Goal: Ask a question: Seek information or help from site administrators or community

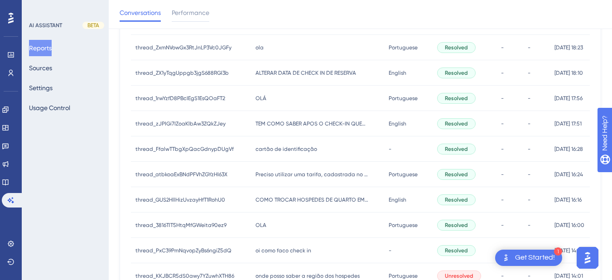
scroll to position [471, 0]
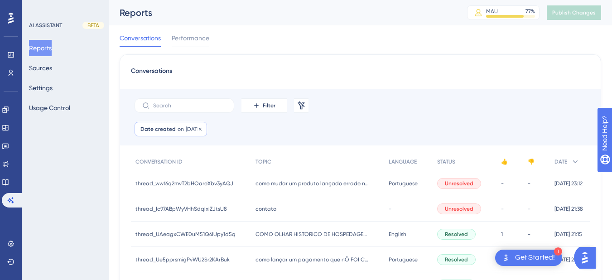
drag, startPoint x: 184, startPoint y: 124, endPoint x: 182, endPoint y: 129, distance: 5.5
click at [183, 124] on div "Date created on [DATE] [DATE] Remove" at bounding box center [171, 129] width 72 height 14
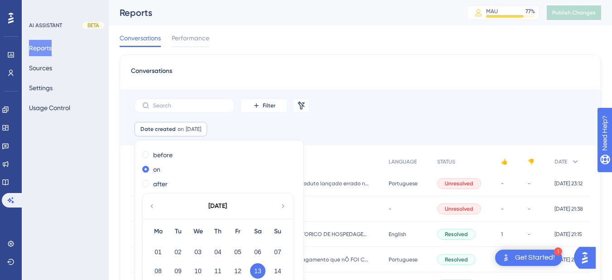
scroll to position [42, 0]
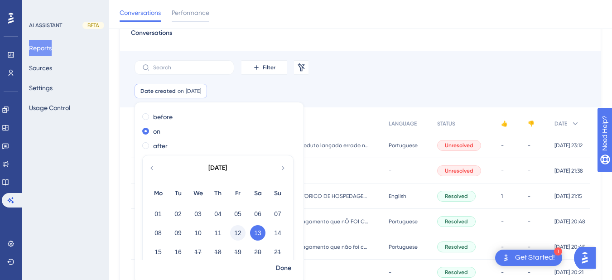
click at [236, 232] on button "12" at bounding box center [237, 232] width 15 height 15
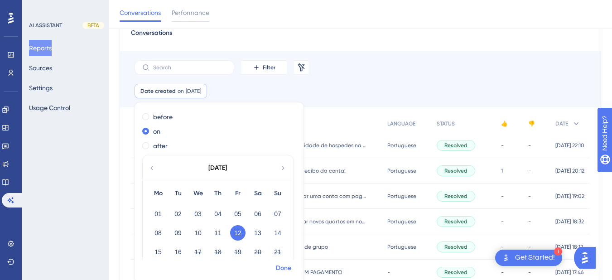
click at [280, 267] on span "Done" at bounding box center [283, 268] width 15 height 11
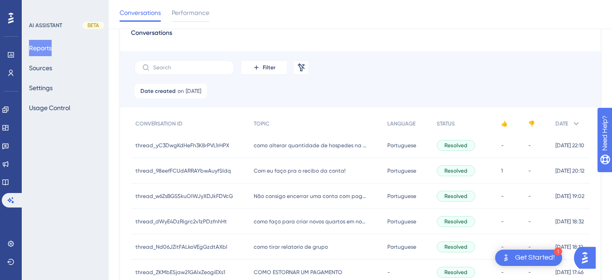
scroll to position [464, 0]
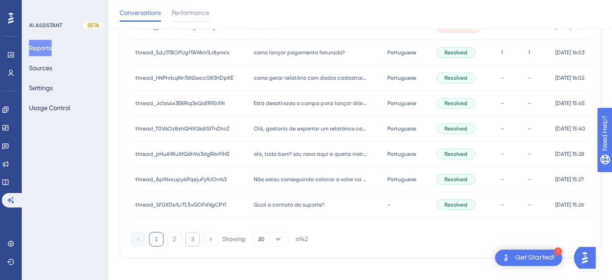
click at [189, 240] on button "3" at bounding box center [192, 239] width 14 height 14
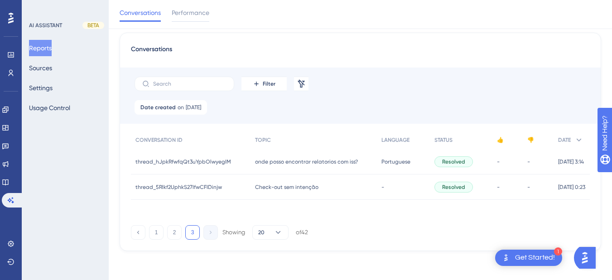
scroll to position [25, 0]
click at [186, 107] on span "[DATE]" at bounding box center [193, 107] width 15 height 7
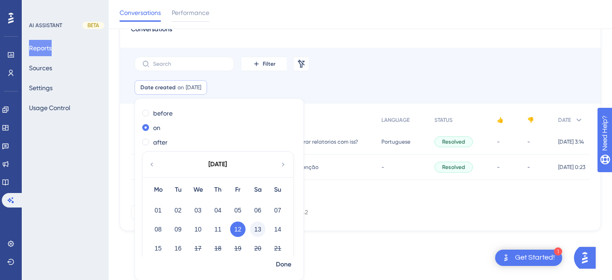
click at [254, 230] on button "13" at bounding box center [257, 229] width 15 height 15
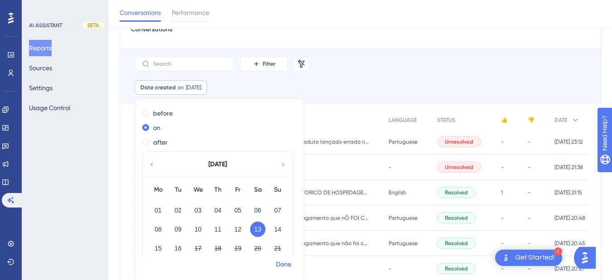
click at [284, 264] on span "Done" at bounding box center [283, 264] width 15 height 11
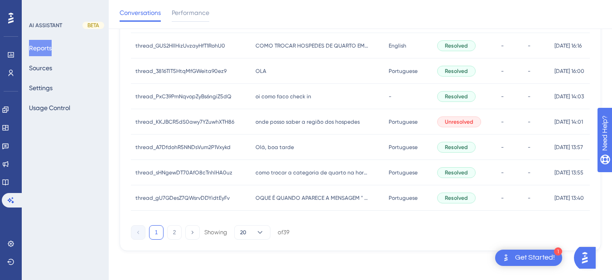
scroll to position [48, 0]
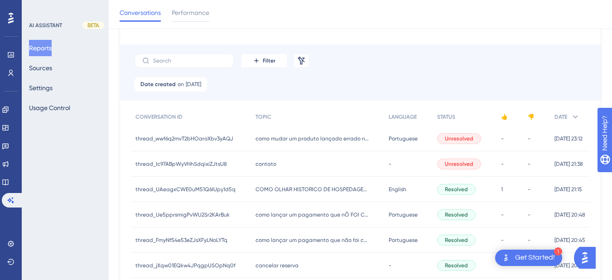
click at [261, 130] on div "como mudar um produto lançado errado no avulso como mudar um produto lançado er…" at bounding box center [317, 138] width 133 height 25
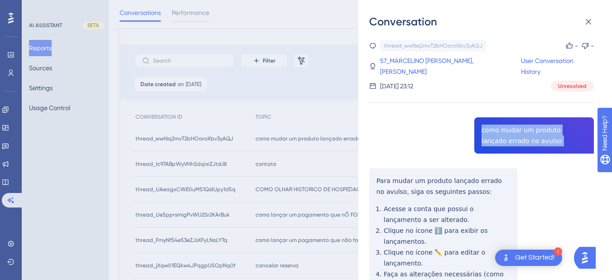
copy span "como mudar um produto lançado errado no avulso"
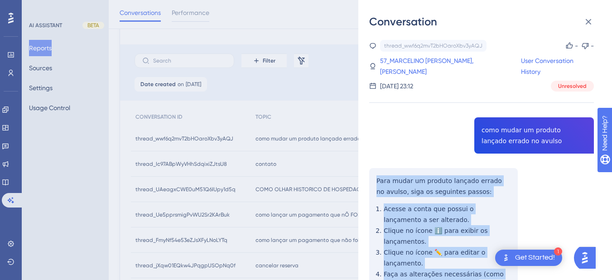
scroll to position [212, 0]
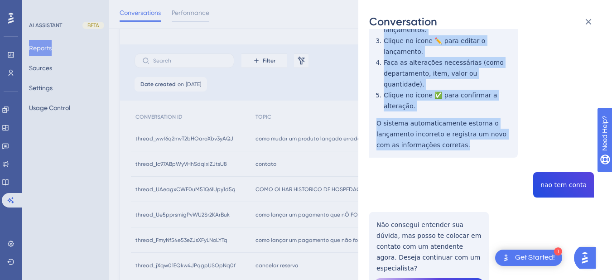
drag, startPoint x: 375, startPoint y: 178, endPoint x: 432, endPoint y: 130, distance: 74.4
click at [460, 139] on div "thread_wwf6q2mvT2bHOaroXbv3yAQJ Copy - - 57_MARCELINO [PERSON_NAME], WALISSON U…" at bounding box center [481, 188] width 225 height 721
copy div "Para mudar um produto lançado errado no avulso, siga os seguintes passos: Acess…"
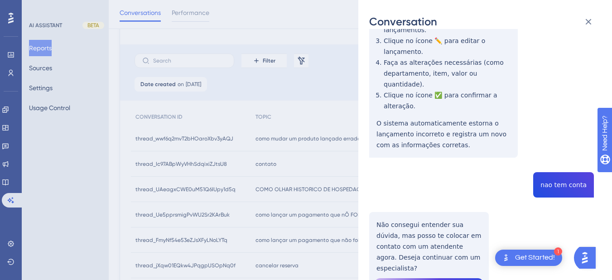
click at [547, 177] on div "thread_wwf6q2mvT2bHOaroXbv3yAQJ Copy - - 57_MARCELINO [PERSON_NAME], WALISSON U…" at bounding box center [481, 188] width 225 height 721
copy span "nao tem conta"
click at [422, 215] on div "thread_wwf6q2mvT2bHOaroXbv3yAQJ Copy - - 57_MARCELINO [PERSON_NAME], WALISSON U…" at bounding box center [481, 188] width 225 height 721
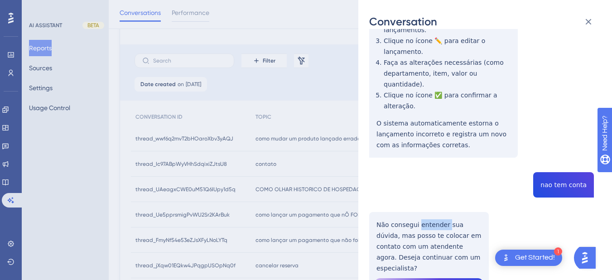
click at [422, 215] on div "thread_wwf6q2mvT2bHOaroXbv3yAQJ Copy - - 57_MARCELINO [PERSON_NAME], WALISSON U…" at bounding box center [481, 188] width 225 height 721
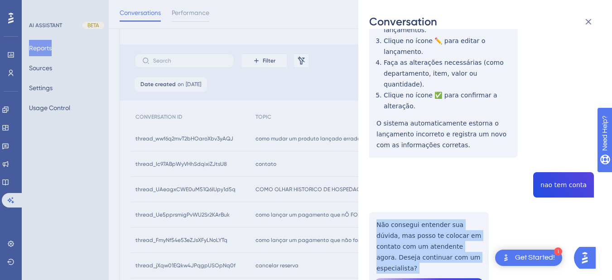
click at [422, 215] on div "thread_wwf6q2mvT2bHOaroXbv3yAQJ Copy - - 57_MARCELINO [PERSON_NAME], WALISSON U…" at bounding box center [481, 188] width 225 height 721
copy p "Não consegui entender sua dúvida, mas posso te colocar em contato com um atende…"
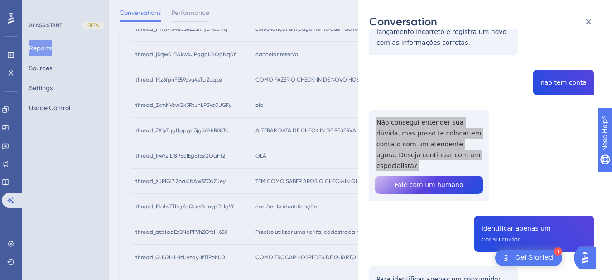
scroll to position [420, 0]
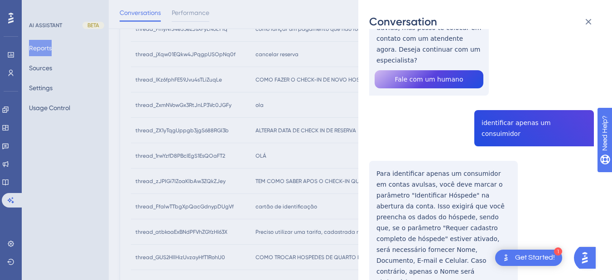
copy span "identificar apenas um consuimidor"
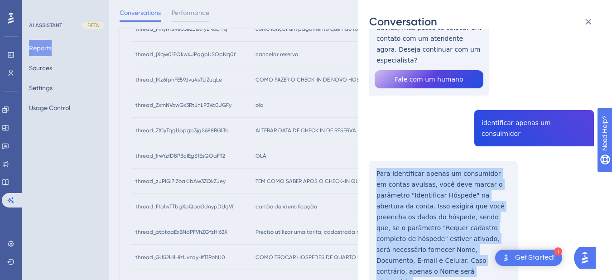
copy p "Para identificar apenas um consumidor em contas avulsas, você deve marcar o par…"
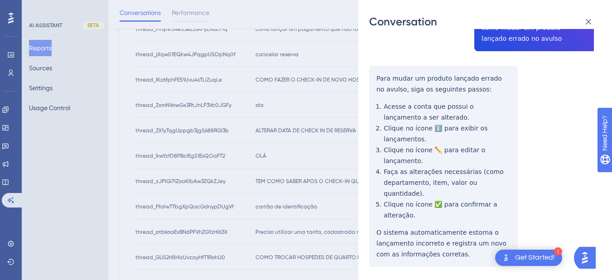
scroll to position [0, 0]
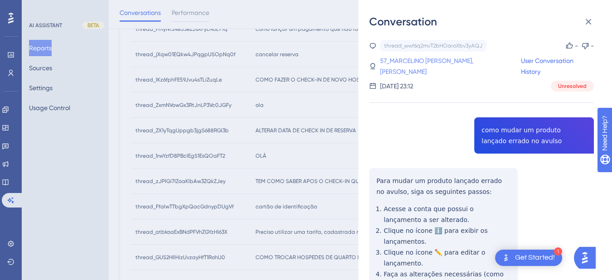
click at [409, 58] on link "57_MARCELINO [PERSON_NAME], [PERSON_NAME]" at bounding box center [450, 66] width 141 height 22
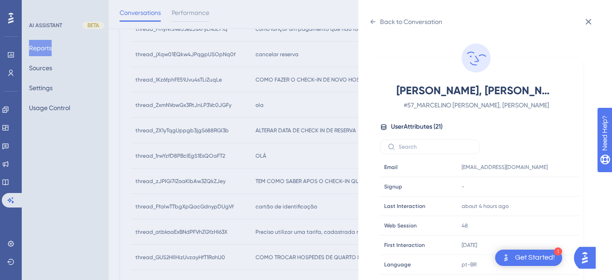
scroll to position [276, 0]
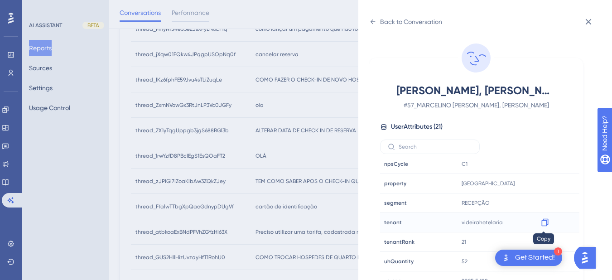
click at [543, 222] on icon at bounding box center [544, 222] width 9 height 9
click at [373, 19] on icon at bounding box center [372, 21] width 7 height 7
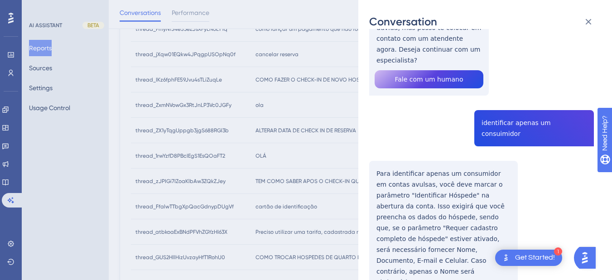
scroll to position [0, 0]
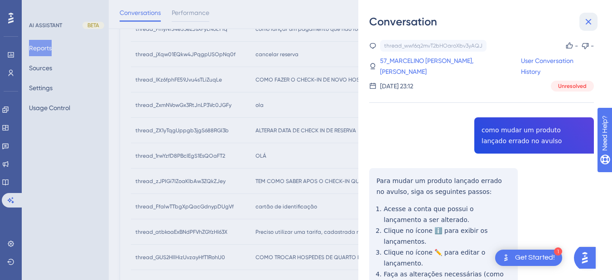
drag, startPoint x: 584, startPoint y: 19, endPoint x: 326, endPoint y: 69, distance: 262.1
click at [584, 19] on icon at bounding box center [588, 21] width 11 height 11
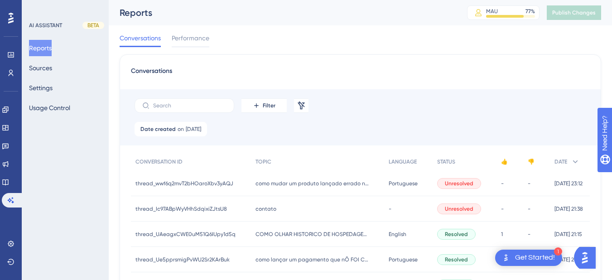
click at [273, 206] on div "contato contato" at bounding box center [317, 208] width 133 height 25
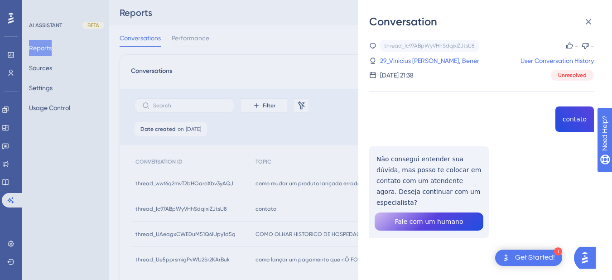
click at [556, 124] on div "thread_Ic97ABpWyVHhSdqixiZJtsU8 Copy - - 29_Vinicius [PERSON_NAME], Bener User …" at bounding box center [481, 162] width 225 height 244
click at [569, 120] on div "thread_Ic97ABpWyVHhSdqixiZJtsU8 Copy - - 29_Vinicius [PERSON_NAME], Bener User …" at bounding box center [481, 162] width 225 height 244
copy span "contato"
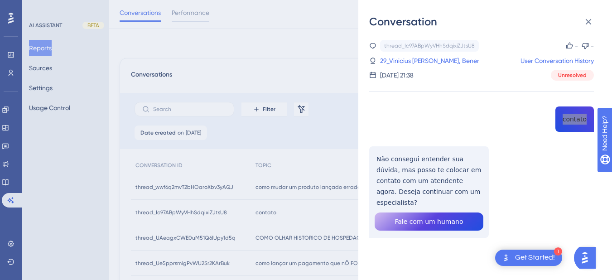
scroll to position [106, 0]
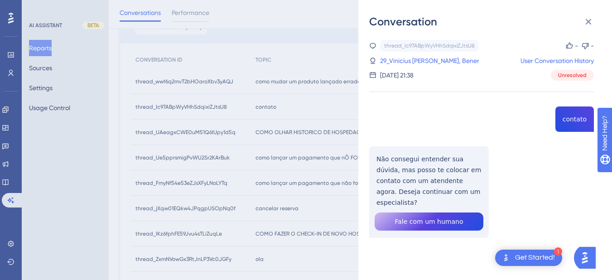
click at [401, 147] on div "thread_Ic97ABpWyVHhSdqixiZJtsU8 Copy - - 29_Vinicius [PERSON_NAME], Bener User …" at bounding box center [481, 162] width 225 height 244
click at [405, 163] on div "thread_Ic97ABpWyVHhSdqixiZJtsU8 Copy - - 29_Vinicius [PERSON_NAME], Bener User …" at bounding box center [481, 162] width 225 height 244
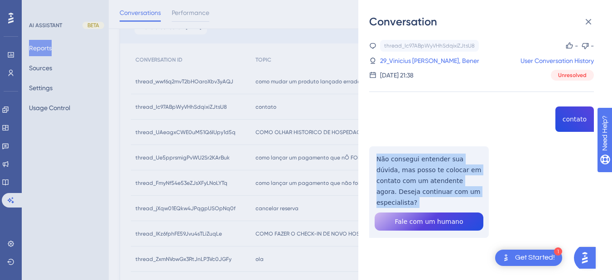
click at [405, 163] on div "thread_Ic97ABpWyVHhSdqixiZJtsU8 Copy - - 29_Vinicius [PERSON_NAME], Bener User …" at bounding box center [481, 162] width 225 height 244
copy p "Não consegui entender sua dúvida, mas posso te colocar em contato com um atende…"
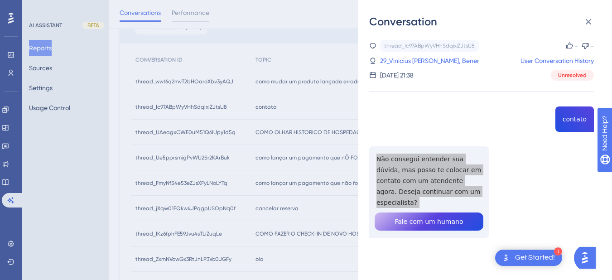
scroll to position [0, 0]
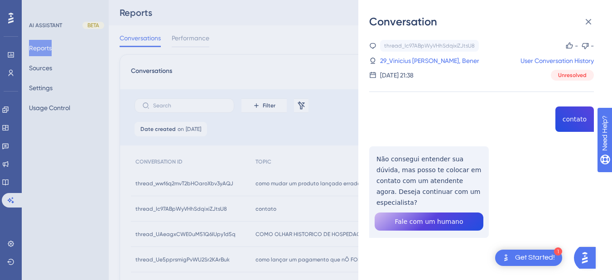
click at [400, 54] on div "thread_Ic97ABpWyVHhSdqixiZJtsU8 Copy - - 29_Vinicius [PERSON_NAME], Bener User …" at bounding box center [481, 60] width 225 height 41
click at [399, 62] on link "29_Vinicius [PERSON_NAME], Bener" at bounding box center [429, 60] width 99 height 11
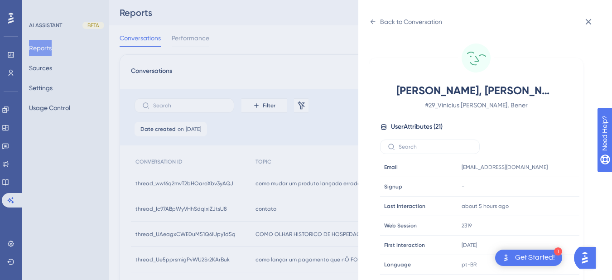
scroll to position [276, 0]
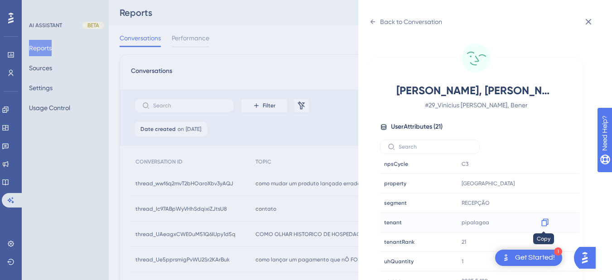
click at [538, 223] on div at bounding box center [545, 222] width 14 height 14
click at [546, 221] on icon at bounding box center [544, 222] width 9 height 9
click at [370, 20] on icon at bounding box center [372, 21] width 7 height 7
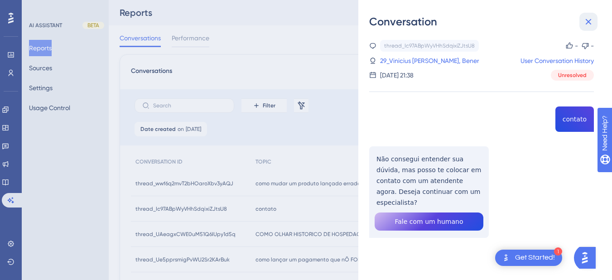
click at [581, 21] on button at bounding box center [588, 22] width 18 height 18
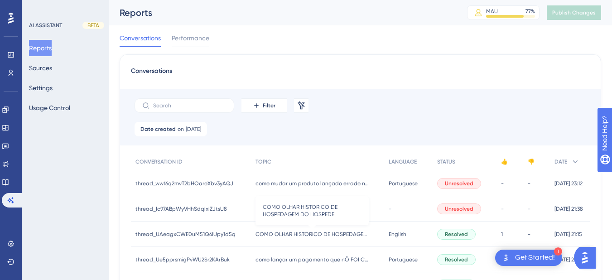
click at [293, 232] on span "COMO OLHAR HISTORICO DE HOSPEDAGEM DO HOSPEDE" at bounding box center [312, 234] width 113 height 7
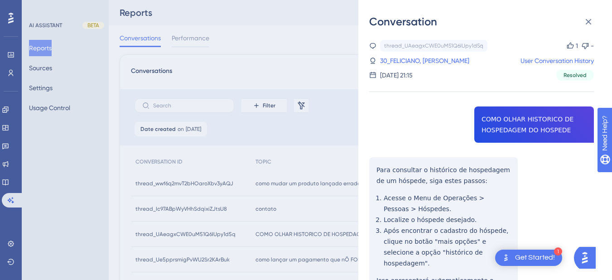
click at [504, 125] on div "thread_UAeagxCWE0uM51Q6IUpy1d5q Copy 1 - 30_FELICIANO, [PERSON_NAME] User Conve…" at bounding box center [481, 220] width 225 height 361
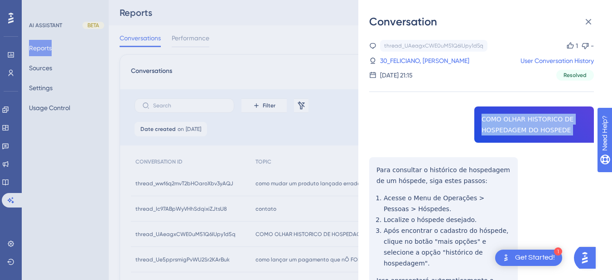
click at [504, 125] on div "thread_UAeagxCWE0uM51Q6IUpy1d5q Copy 1 - 30_FELICIANO, [PERSON_NAME] User Conve…" at bounding box center [481, 220] width 225 height 361
copy span "COMO OLHAR HISTORICO DE HOSPEDAGEM DO HOSPEDE"
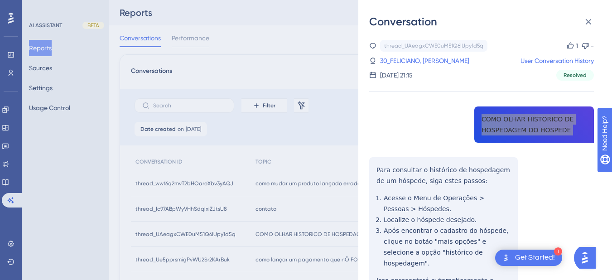
scroll to position [103, 0]
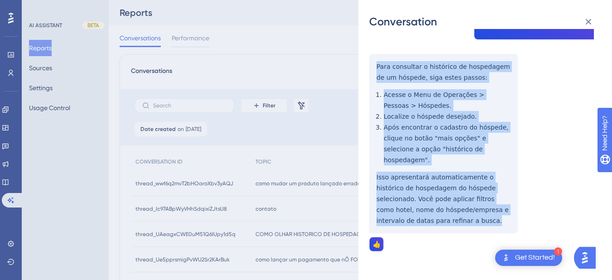
drag, startPoint x: 421, startPoint y: 210, endPoint x: 372, endPoint y: 67, distance: 151.0
click at [372, 67] on div "thread_UAeagxCWE0uM51Q6IUpy1d5q Copy 1 - 30_FELICIANO, [PERSON_NAME] User Conve…" at bounding box center [481, 117] width 225 height 361
copy div "Para consultar o histórico de hospedagem de um hóspede, siga estes passos: Aces…"
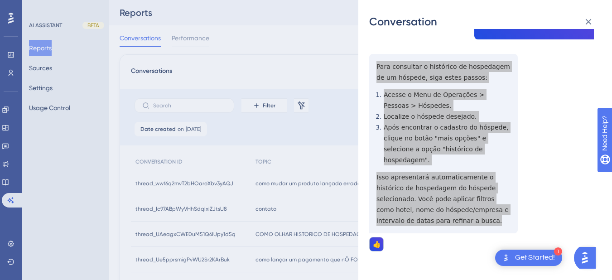
scroll to position [0, 0]
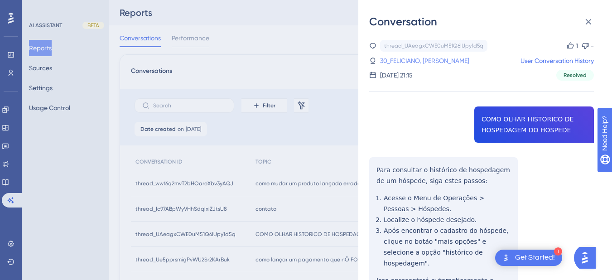
click at [428, 63] on link "30_FELICIANO, [PERSON_NAME]" at bounding box center [424, 60] width 89 height 11
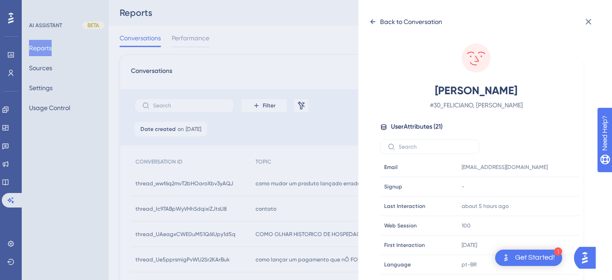
click at [372, 19] on icon at bounding box center [372, 21] width 7 height 7
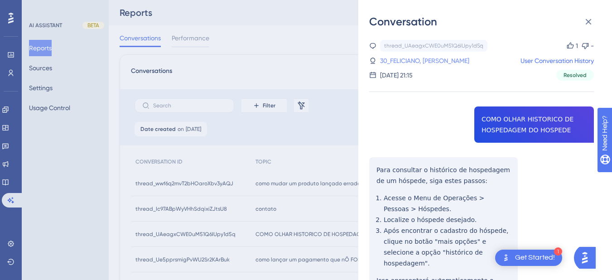
click at [422, 56] on link "30_FELICIANO, [PERSON_NAME]" at bounding box center [424, 60] width 89 height 11
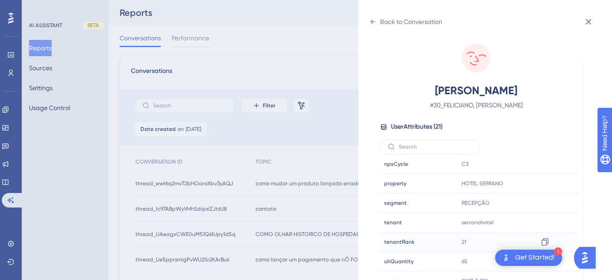
scroll to position [11, 0]
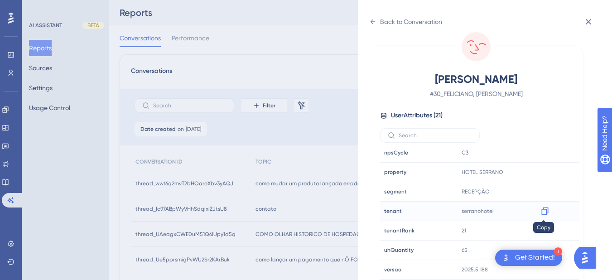
click at [548, 211] on div at bounding box center [545, 211] width 14 height 14
click at [548, 211] on icon at bounding box center [544, 211] width 9 height 9
click at [374, 18] on icon at bounding box center [372, 21] width 7 height 7
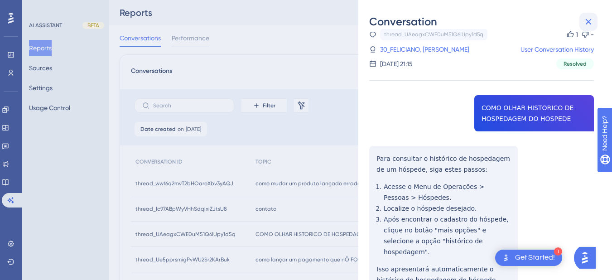
click at [587, 21] on icon at bounding box center [588, 21] width 11 height 11
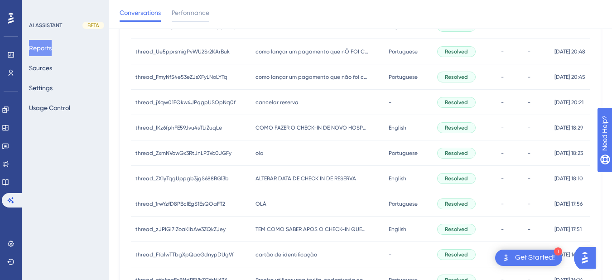
scroll to position [106, 0]
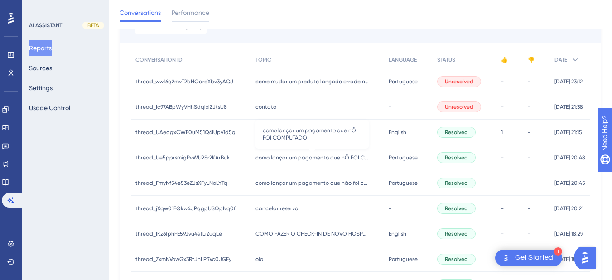
drag, startPoint x: 307, startPoint y: 159, endPoint x: 402, endPoint y: 131, distance: 98.9
click at [307, 159] on span "como lançar um pagamento que nÕ FOI COMPUTADO" at bounding box center [312, 157] width 113 height 7
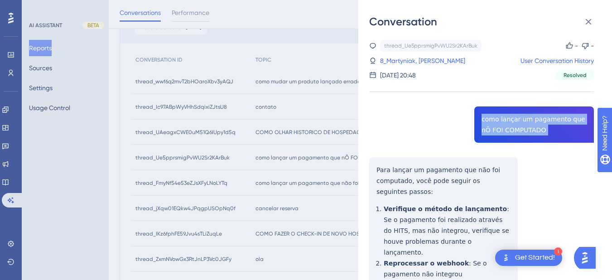
click at [366, 170] on div "Conversation thread_Ue5pprsmigPvWU2Sr2KArBuk Copy - - 8_Martyniak, Rocheli User…" at bounding box center [485, 140] width 254 height 280
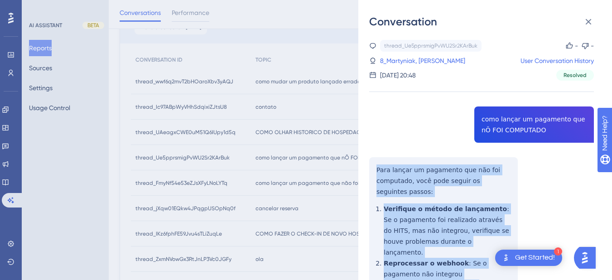
scroll to position [212, 0]
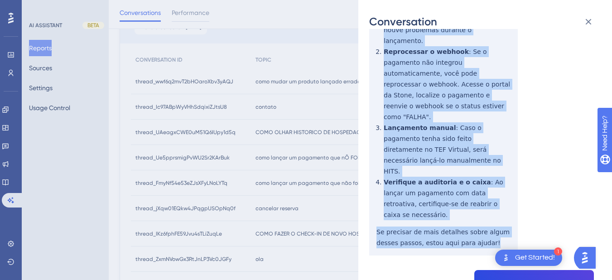
drag, startPoint x: 375, startPoint y: 166, endPoint x: 493, endPoint y: 195, distance: 121.9
click at [493, 195] on div "thread_Ue5pprsmigPvWU2Sr2KArBuk Copy - - 8_Martyniak, Rocheli User Conversation…" at bounding box center [481, 203] width 225 height 751
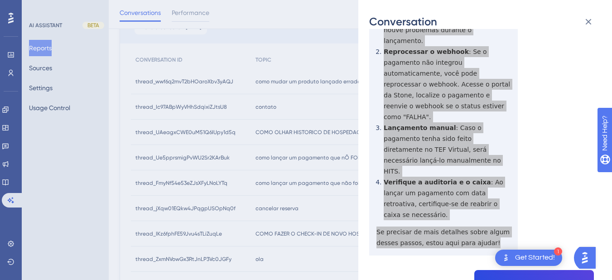
scroll to position [317, 0]
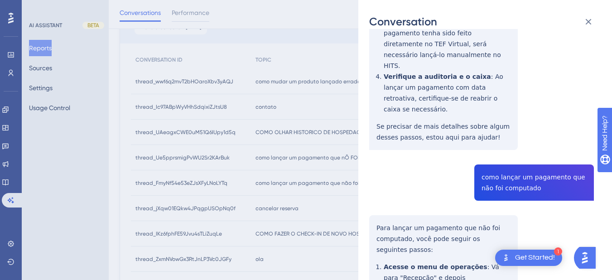
click at [511, 123] on div "thread_Ue5pprsmigPvWU2Sr2KArBuk Copy - - 8_Martyniak, Rocheli User Conversation…" at bounding box center [481, 98] width 225 height 751
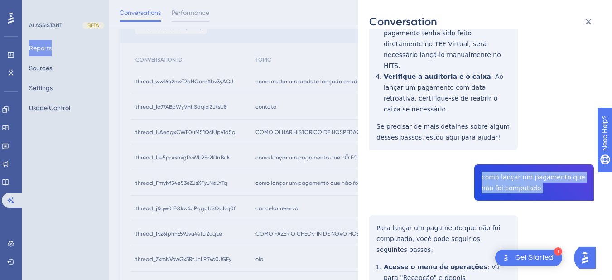
click at [511, 123] on div "thread_Ue5pprsmigPvWU2Sr2KArBuk Copy - - 8_Martyniak, Rocheli User Conversation…" at bounding box center [481, 98] width 225 height 751
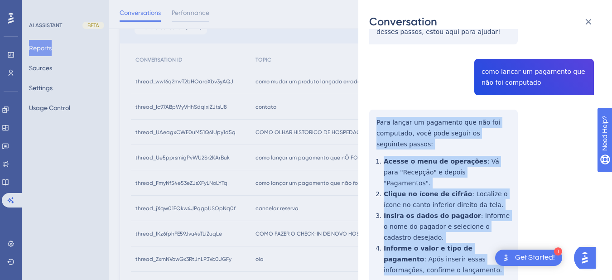
drag, startPoint x: 372, startPoint y: 63, endPoint x: 502, endPoint y: 214, distance: 199.2
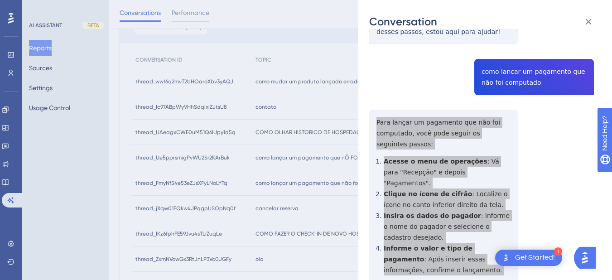
scroll to position [0, 0]
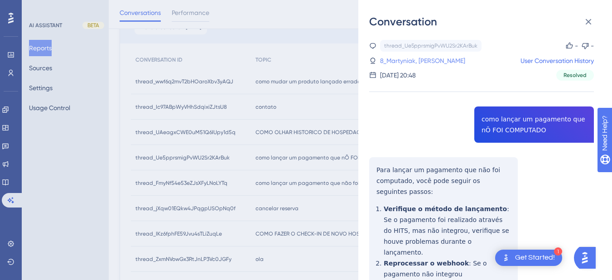
click at [416, 57] on link "8_Martyniak, [PERSON_NAME]" at bounding box center [422, 60] width 85 height 11
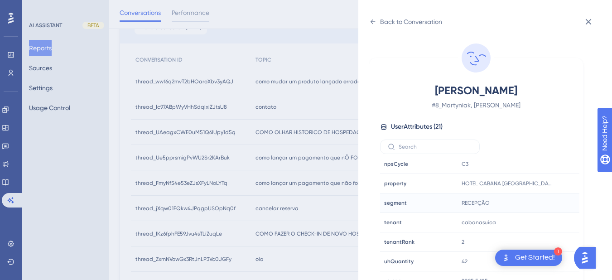
scroll to position [11, 0]
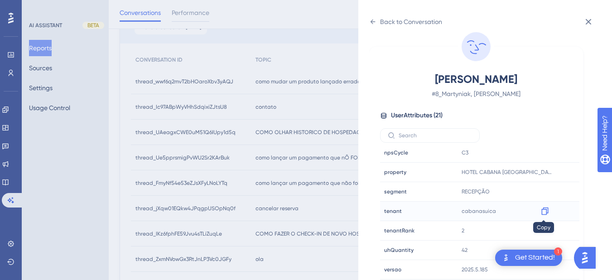
click at [543, 212] on icon at bounding box center [544, 211] width 9 height 9
click at [370, 24] on icon at bounding box center [372, 21] width 7 height 7
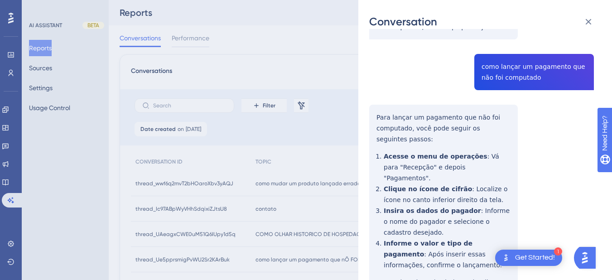
scroll to position [0, 0]
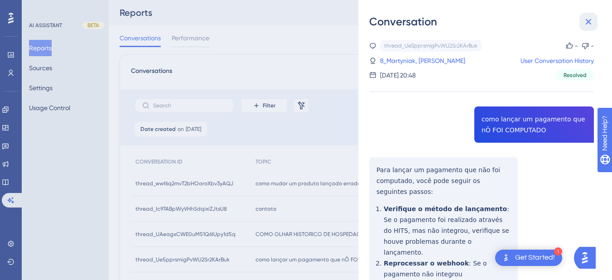
click at [585, 23] on icon at bounding box center [588, 21] width 11 height 11
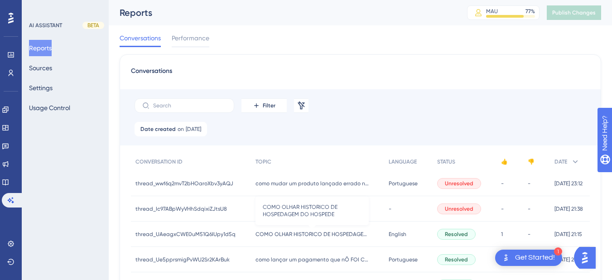
scroll to position [106, 0]
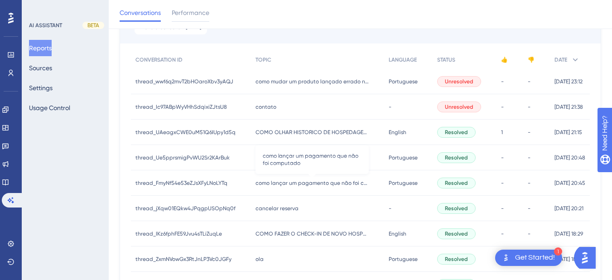
click at [282, 183] on span "como lançar um pagamento que não foi computado" at bounding box center [312, 182] width 113 height 7
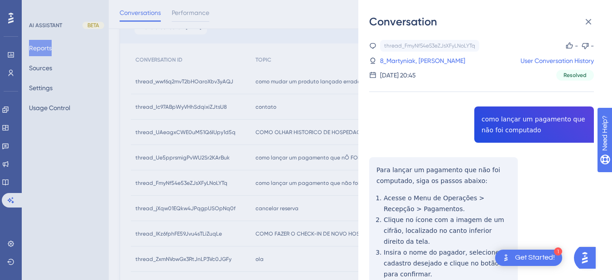
click at [519, 117] on div "thread_FmyNf54e53eZJsXFyLNoLYTq Copy - - 8_Martyniak, Rocheli User Conversation…" at bounding box center [481, 222] width 225 height 365
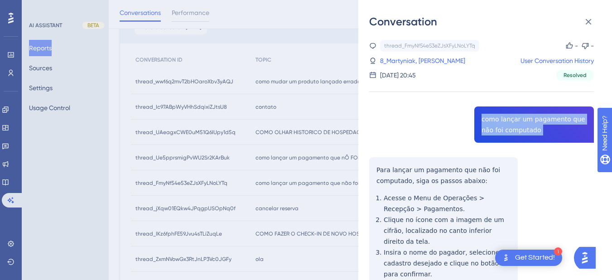
click at [519, 117] on div "thread_FmyNf54e53eZJsXFyLNoLYTq Copy - - 8_Martyniak, Rocheli User Conversation…" at bounding box center [481, 222] width 225 height 365
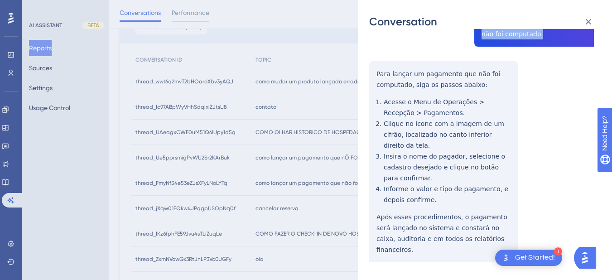
scroll to position [212, 0]
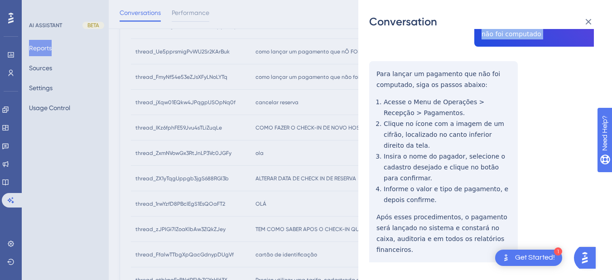
click at [373, 76] on div "thread_FmyNf54e53eZJsXFyLNoLYTq Copy - - 8_Martyniak, Rocheli User Conversation…" at bounding box center [481, 126] width 225 height 365
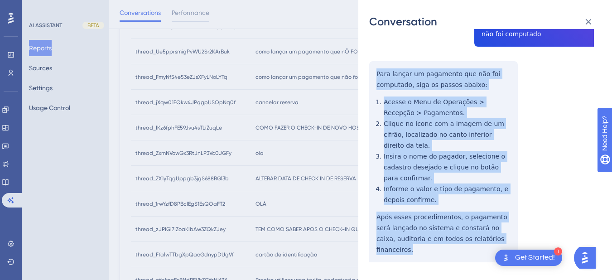
drag, startPoint x: 373, startPoint y: 72, endPoint x: 478, endPoint y: 181, distance: 151.6
click at [516, 240] on div "thread_FmyNf54e53eZJsXFyLNoLYTq Copy - - 8_Martyniak, Rocheli User Conversation…" at bounding box center [481, 126] width 225 height 365
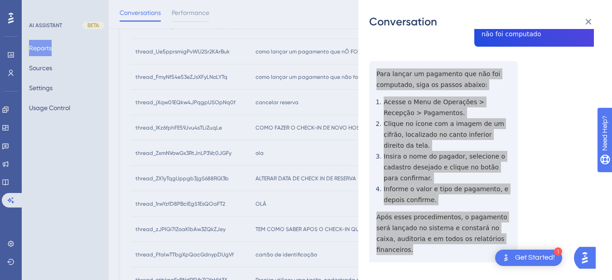
scroll to position [0, 0]
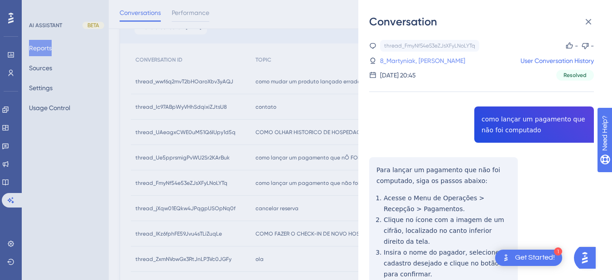
click at [380, 61] on link "8_Martyniak, [PERSON_NAME]" at bounding box center [422, 60] width 85 height 11
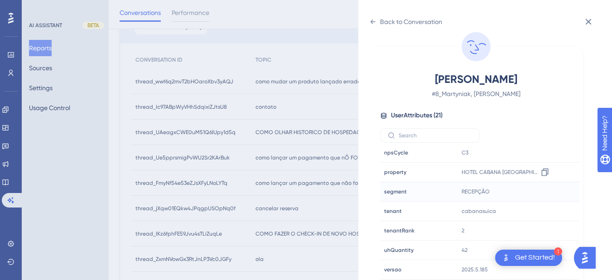
scroll to position [212, 0]
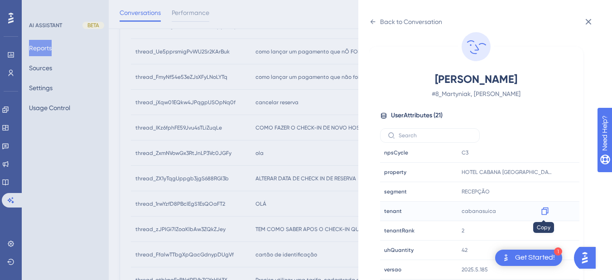
click at [540, 212] on icon at bounding box center [544, 211] width 9 height 9
click at [373, 21] on icon at bounding box center [372, 21] width 7 height 7
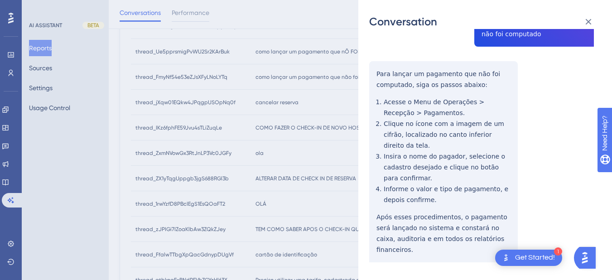
scroll to position [0, 0]
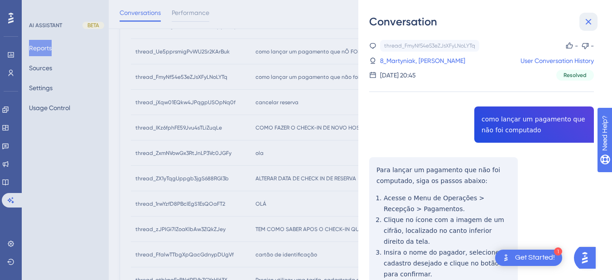
click at [584, 15] on button at bounding box center [588, 22] width 18 height 18
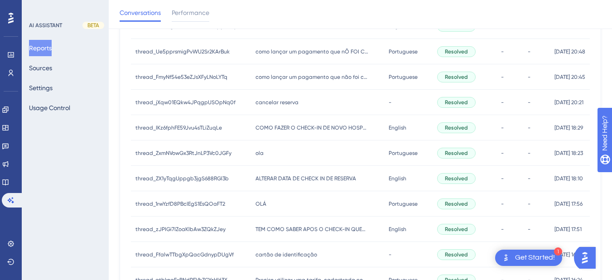
click at [300, 106] on div "cancelar reserva cancelar reserva" at bounding box center [317, 102] width 133 height 25
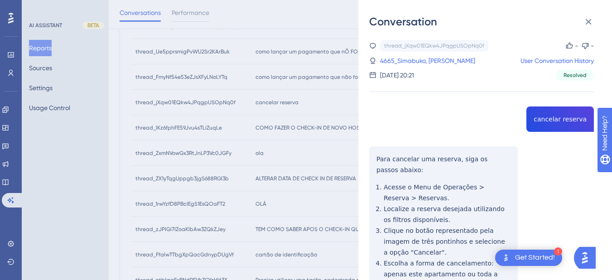
click at [554, 124] on div "thread_jXqw01EQkw4JPqgpUSOpNq0f Copy - - 4665_Simabuko, [PERSON_NAME] User Conv…" at bounding box center [481, 222] width 225 height 365
click at [555, 124] on div "thread_jXqw01EQkw4JPqgpUSOpNq0f Copy - - 4665_Simabuko, [PERSON_NAME] User Conv…" at bounding box center [481, 222] width 225 height 365
click at [376, 150] on div "thread_jXqw01EQkw4JPqgpUSOpNq0f Copy - - 4665_Simabuko, [PERSON_NAME] User Conv…" at bounding box center [481, 222] width 225 height 365
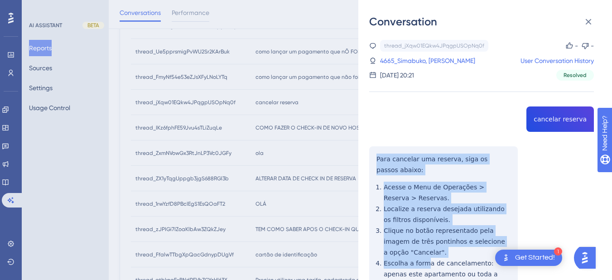
scroll to position [96, 0]
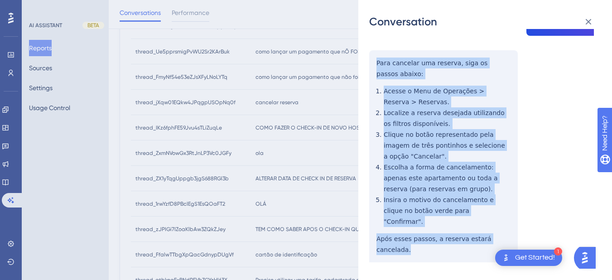
drag, startPoint x: 373, startPoint y: 153, endPoint x: 523, endPoint y: 236, distance: 171.6
click at [523, 236] on div "thread_jXqw01EQkw4JPqgpUSOpNq0f Copy - - 4665_Simabuko, [PERSON_NAME] User Conv…" at bounding box center [481, 126] width 225 height 365
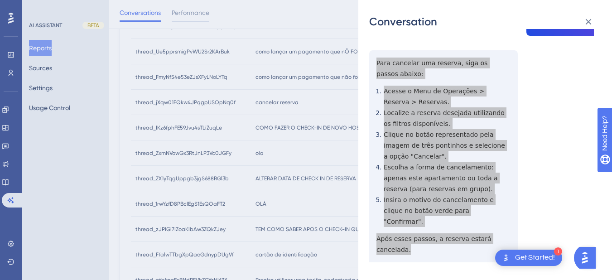
scroll to position [0, 0]
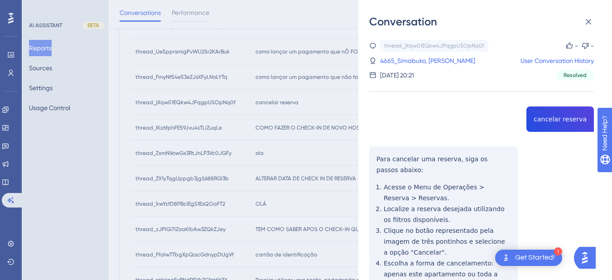
click at [388, 67] on div "thread_jXqw01EQkw4JPqgpUSOpNq0f Copy - - 4665_Simabuko, [PERSON_NAME] User Conv…" at bounding box center [481, 60] width 225 height 41
click at [388, 62] on link "4665_Simabuko, [PERSON_NAME]" at bounding box center [427, 60] width 95 height 11
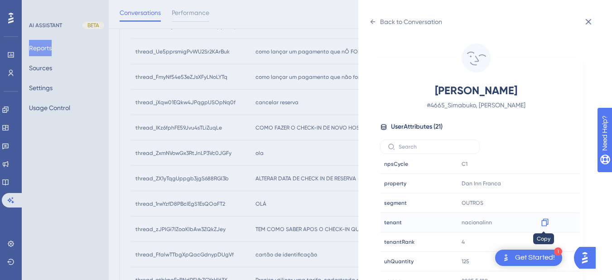
click at [544, 221] on icon at bounding box center [544, 222] width 9 height 9
click at [540, 183] on icon at bounding box center [544, 183] width 9 height 9
click at [547, 184] on icon at bounding box center [544, 183] width 9 height 9
click at [368, 14] on div "Back to Conversation Simabuko, [PERSON_NAME] # 4665_Simabuko, [PERSON_NAME] Use…" at bounding box center [485, 140] width 254 height 280
click at [375, 25] on icon at bounding box center [372, 21] width 7 height 7
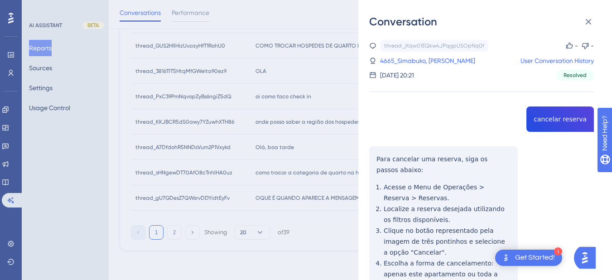
scroll to position [366, 0]
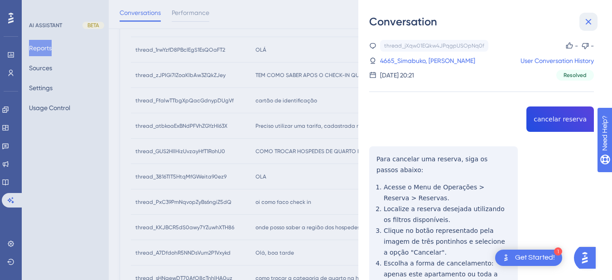
click at [590, 19] on icon at bounding box center [588, 21] width 11 height 11
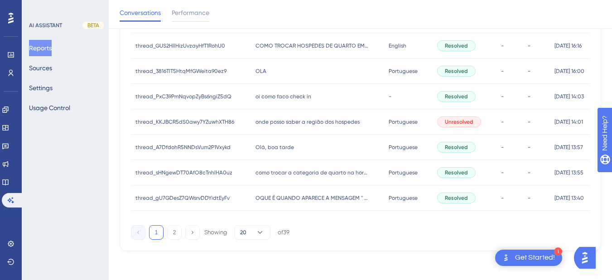
scroll to position [260, 0]
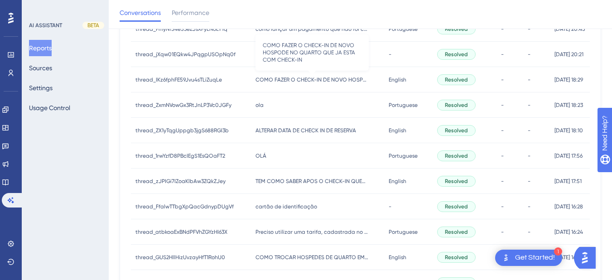
drag, startPoint x: 288, startPoint y: 77, endPoint x: 342, endPoint y: 85, distance: 54.1
click at [288, 77] on span "COMO FAZER O CHECK-IN DE NOVO HOSPODE NO QUARTO QUE JA ESTA COM CHECK-IN" at bounding box center [312, 79] width 113 height 7
click at [305, 78] on span "COMO FAZER O CHECK-IN DE NOVO HOSPODE NO QUARTO QUE JA ESTA COM CHECK-IN" at bounding box center [312, 79] width 113 height 7
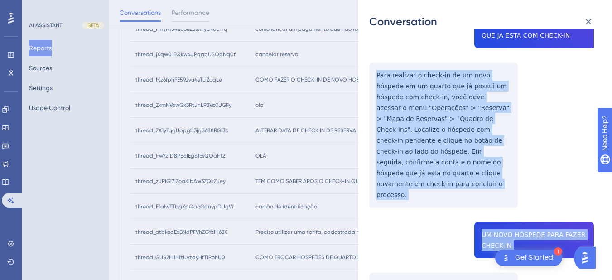
scroll to position [212, 0]
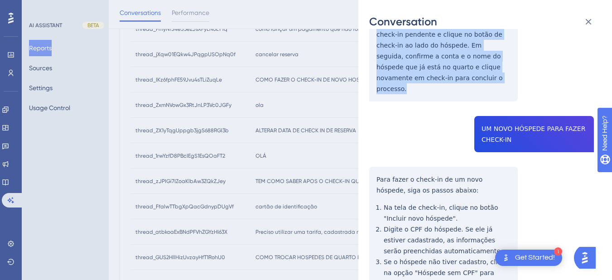
drag, startPoint x: 374, startPoint y: 178, endPoint x: 451, endPoint y: 66, distance: 136.2
click at [457, 70] on div "thread_IKz6fphFE59Jvu4sTLiZuqLe Copy - - 21_Kurpel, [PERSON_NAME] User Conversa…" at bounding box center [481, 121] width 225 height 586
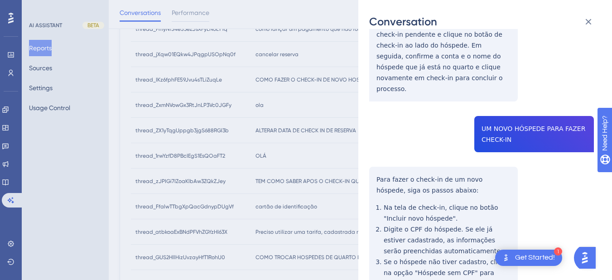
click at [369, 160] on div "Conversation thread_IKz6fphFE59Jvu4sTLiZuqLe Copy - - 21_Kurpel, [PERSON_NAME] …" at bounding box center [485, 140] width 254 height 280
click at [374, 157] on div "thread_IKz6fphFE59Jvu4sTLiZuqLe Copy - - 21_Kurpel, [PERSON_NAME] User Conversa…" at bounding box center [481, 121] width 225 height 586
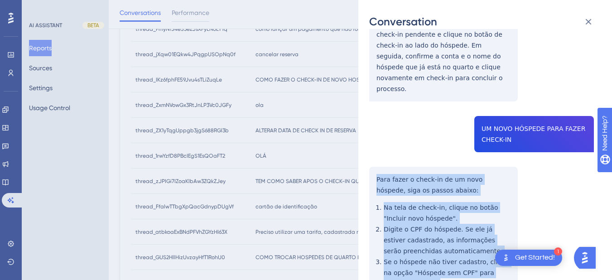
scroll to position [317, 0]
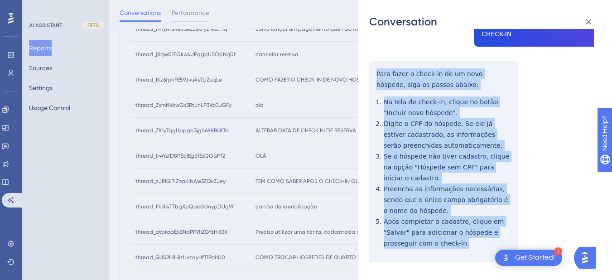
drag, startPoint x: 374, startPoint y: 155, endPoint x: 422, endPoint y: 130, distance: 53.9
click at [471, 232] on div "thread_IKz6fphFE59Jvu4sTLiZuqLe Copy - - 21_Kurpel, [PERSON_NAME] User Conversa…" at bounding box center [481, 16] width 225 height 586
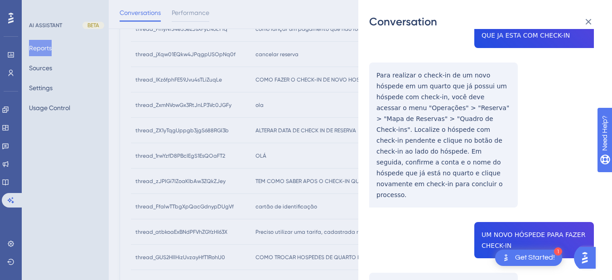
scroll to position [0, 0]
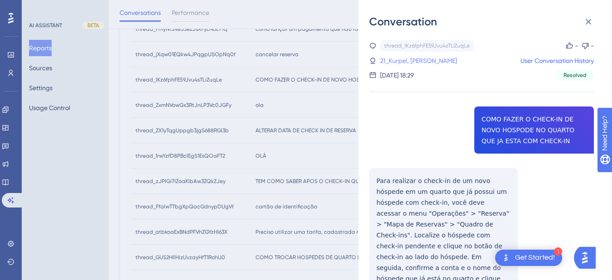
drag, startPoint x: 405, startPoint y: 59, endPoint x: 411, endPoint y: 63, distance: 6.9
click at [405, 59] on link "21_Kurpel, [PERSON_NAME]" at bounding box center [418, 60] width 77 height 11
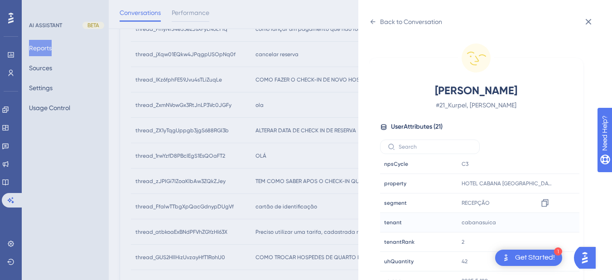
scroll to position [11, 0]
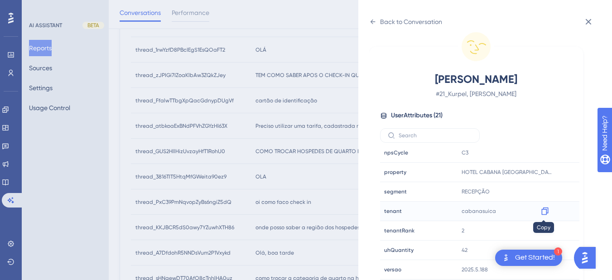
click at [544, 213] on icon at bounding box center [544, 211] width 9 height 9
click at [371, 23] on icon at bounding box center [372, 21] width 7 height 7
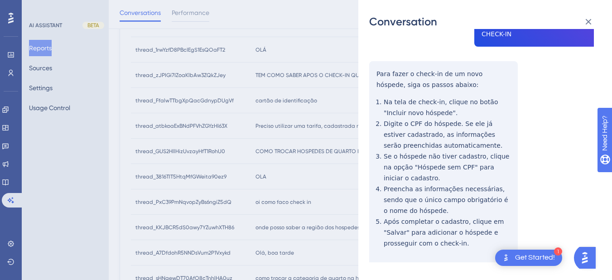
scroll to position [0, 0]
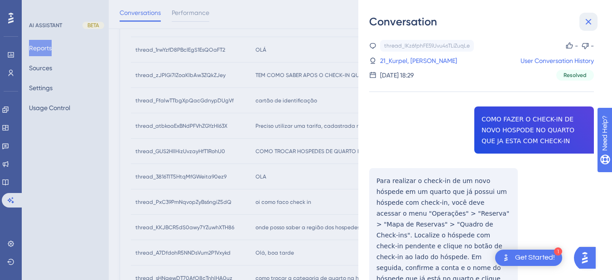
click at [584, 18] on icon at bounding box center [588, 21] width 11 height 11
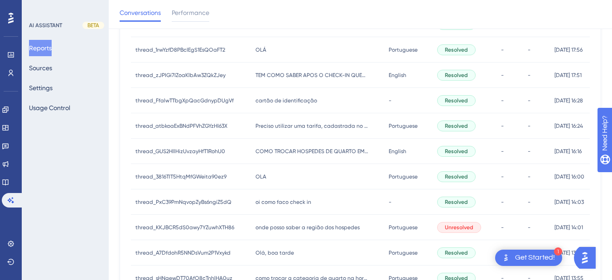
scroll to position [260, 0]
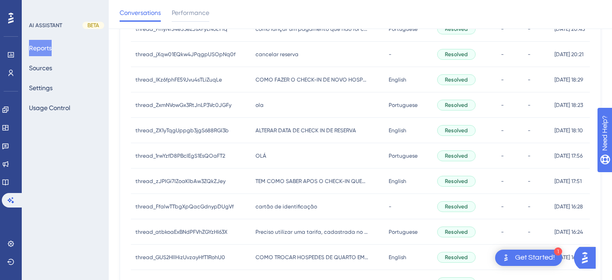
click at [277, 101] on div "[PERSON_NAME]" at bounding box center [317, 104] width 133 height 25
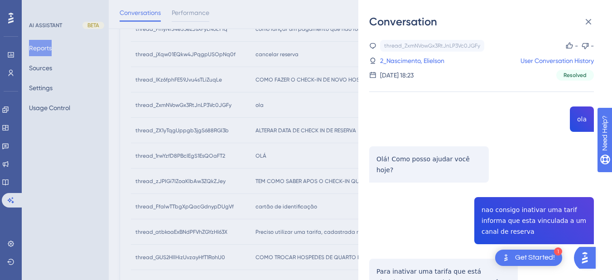
scroll to position [106, 0]
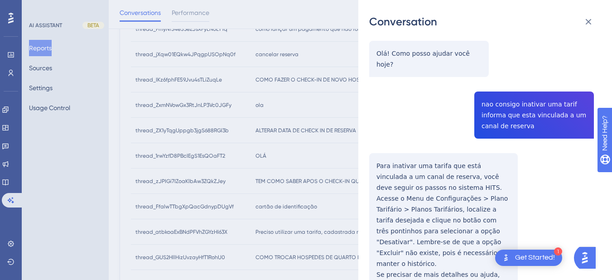
click at [494, 85] on div "thread_ZxmNVowGx3RtJnLP3Vc0JGFy Copy - - 2_Nascimento, Elielson User Conversati…" at bounding box center [481, 249] width 225 height 631
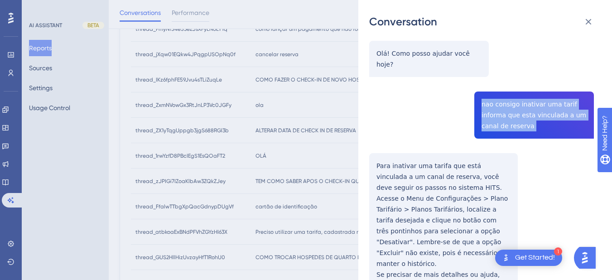
click at [494, 85] on div "thread_ZxmNVowGx3RtJnLP3Vc0JGFy Copy - - 2_Nascimento, Elielson User Conversati…" at bounding box center [481, 249] width 225 height 631
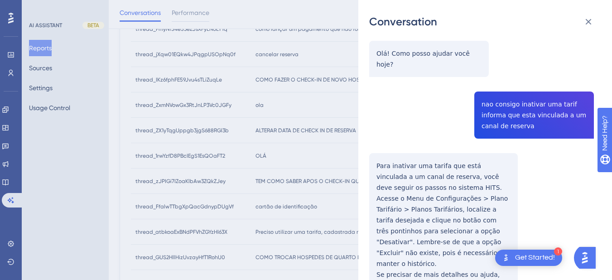
click at [579, 24] on div "Conversation" at bounding box center [485, 21] width 232 height 14
click at [587, 22] on icon at bounding box center [588, 21] width 11 height 11
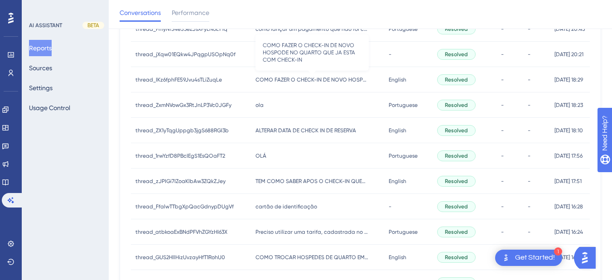
click at [323, 77] on span "COMO FAZER O CHECK-IN DE NOVO HOSPODE NO QUARTO QUE JA ESTA COM CHECK-IN" at bounding box center [312, 79] width 113 height 7
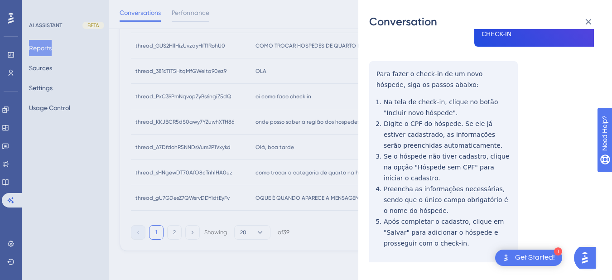
scroll to position [212, 0]
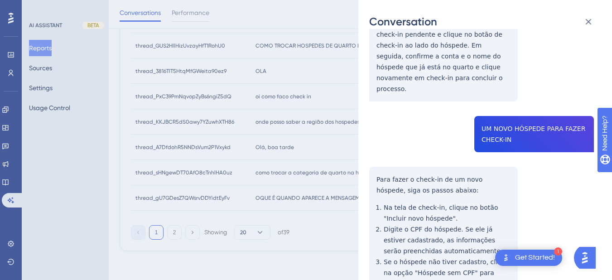
click at [529, 121] on div "thread_IKz6fphFE59Jvu4sTLiZuqLe Copy - - 21_Kurpel, [PERSON_NAME] User Conversa…" at bounding box center [481, 121] width 225 height 586
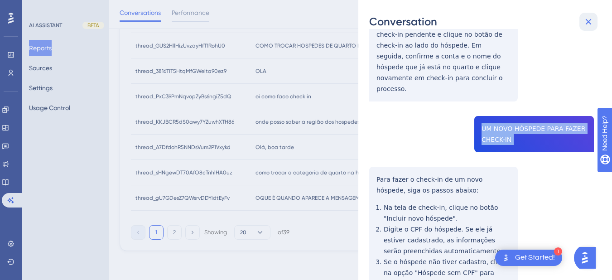
click at [588, 19] on icon at bounding box center [588, 21] width 11 height 11
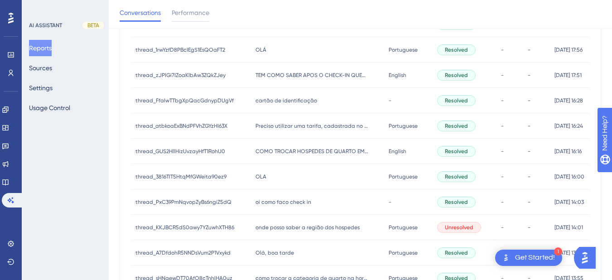
scroll to position [260, 0]
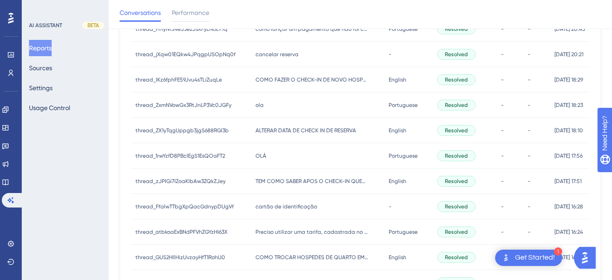
click at [297, 101] on div "[PERSON_NAME]" at bounding box center [317, 104] width 133 height 25
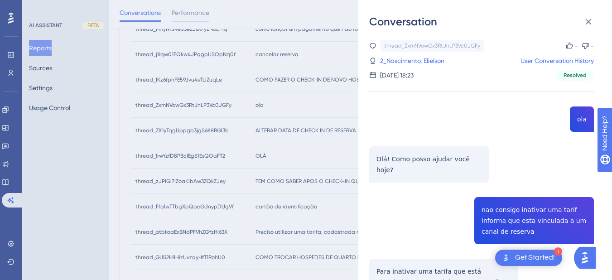
scroll to position [106, 0]
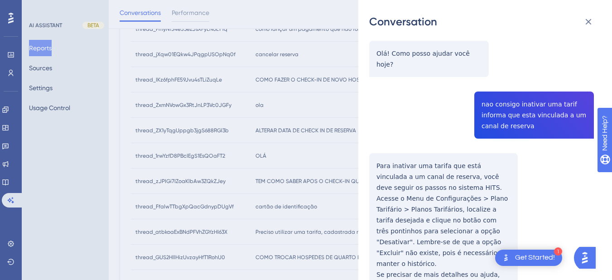
click at [507, 103] on div "thread_ZxmNVowGx3RtJnLP3Vc0JGFy Copy - - 2_Nascimento, Elielson User Conversati…" at bounding box center [481, 249] width 225 height 631
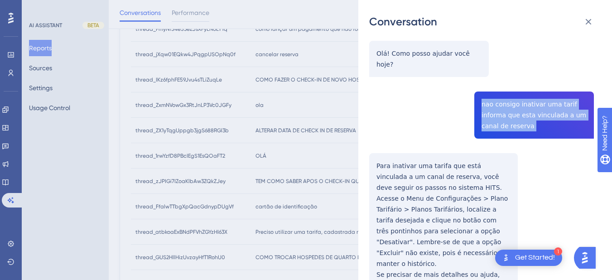
click at [507, 103] on div "thread_ZxmNVowGx3RtJnLP3Vc0JGFy Copy - - 2_Nascimento, Elielson User Conversati…" at bounding box center [481, 249] width 225 height 631
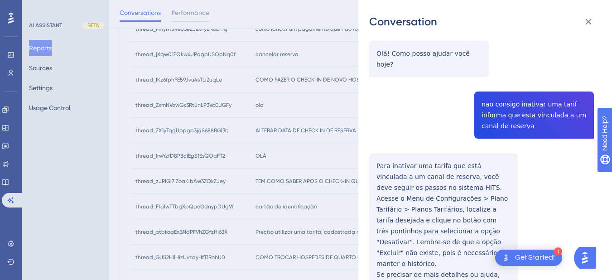
click at [382, 159] on div "thread_ZxmNVowGx3RtJnLP3Vc0JGFy Copy - - 2_Nascimento, Elielson User Conversati…" at bounding box center [481, 249] width 225 height 631
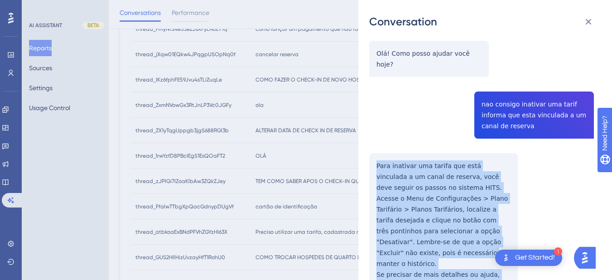
drag, startPoint x: 376, startPoint y: 150, endPoint x: 391, endPoint y: 171, distance: 26.0
click at [394, 249] on div "thread_ZxmNVowGx3RtJnLP3Vc0JGFy Copy - - 2_Nascimento, Elielson User Conversati…" at bounding box center [481, 249] width 225 height 631
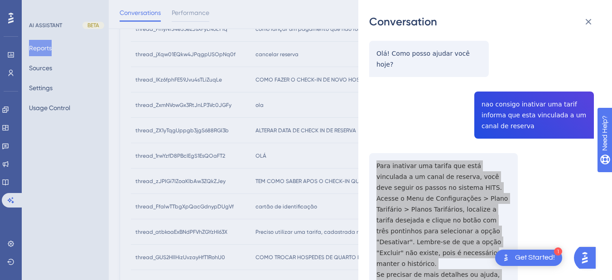
scroll to position [212, 0]
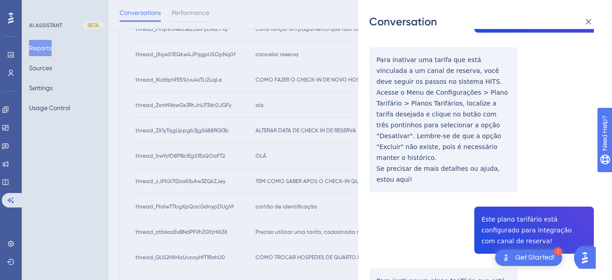
click at [513, 203] on div "thread_ZxmNVowGx3RtJnLP3Vc0JGFy Copy - - 2_Nascimento, Elielson User Conversati…" at bounding box center [481, 143] width 225 height 631
click at [514, 203] on div "thread_ZxmNVowGx3RtJnLP3Vc0JGFy Copy - - 2_Nascimento, Elielson User Conversati…" at bounding box center [481, 143] width 225 height 631
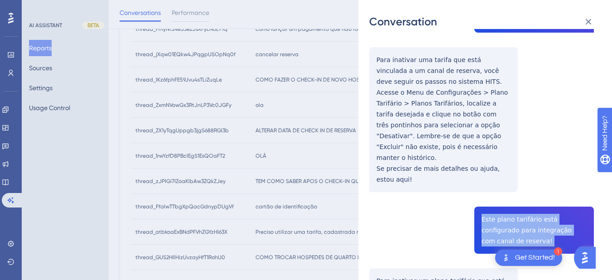
click at [514, 203] on div "thread_ZxmNVowGx3RtJnLP3Vc0JGFy Copy - - 2_Nascimento, Elielson User Conversati…" at bounding box center [481, 143] width 225 height 631
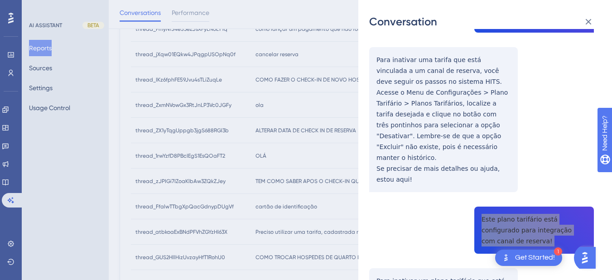
scroll to position [317, 0]
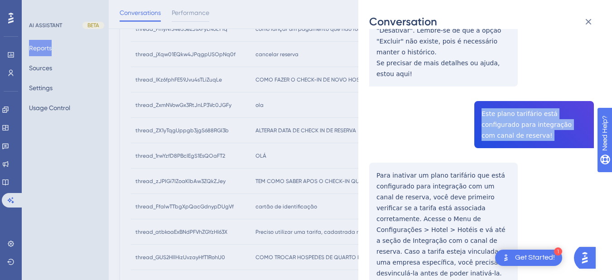
click at [371, 141] on div "thread_ZxmNVowGx3RtJnLP3Vc0JGFy Copy - - 2_Nascimento, Elielson User Conversati…" at bounding box center [481, 38] width 225 height 631
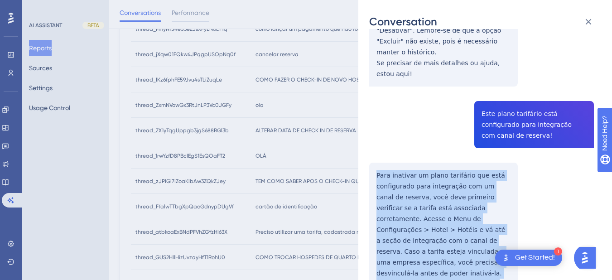
drag, startPoint x: 371, startPoint y: 141, endPoint x: 411, endPoint y: 212, distance: 81.1
click at [411, 257] on div "thread_ZxmNVowGx3RtJnLP3Vc0JGFy Copy - - 2_Nascimento, Elielson User Conversati…" at bounding box center [481, 38] width 225 height 631
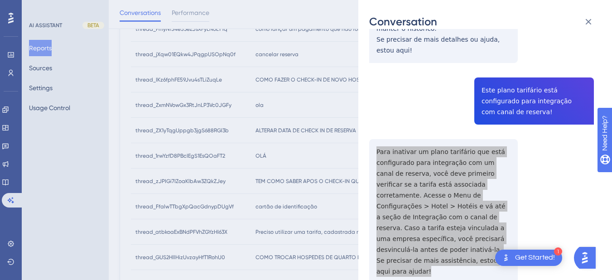
scroll to position [24, 0]
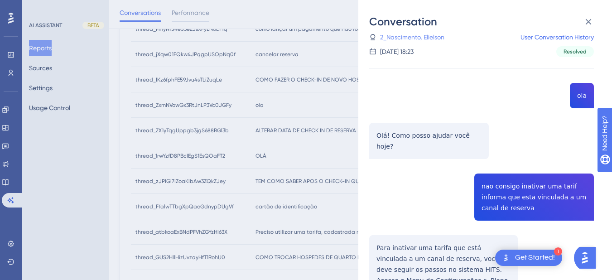
click at [410, 35] on link "2_Nascimento, Elielson" at bounding box center [412, 37] width 64 height 11
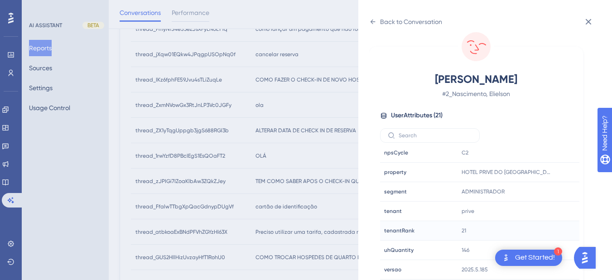
scroll to position [471, 0]
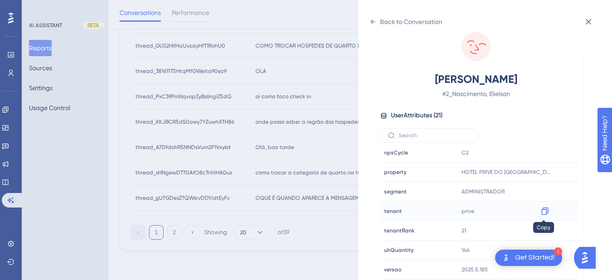
click at [543, 213] on icon at bounding box center [544, 211] width 9 height 9
click at [371, 19] on icon at bounding box center [372, 21] width 7 height 7
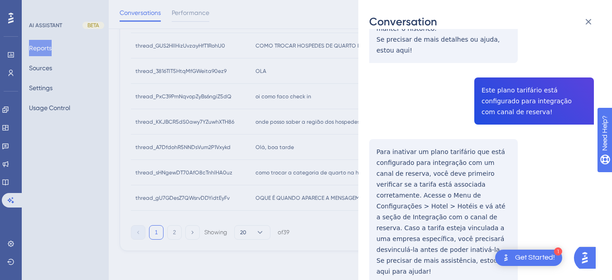
scroll to position [0, 0]
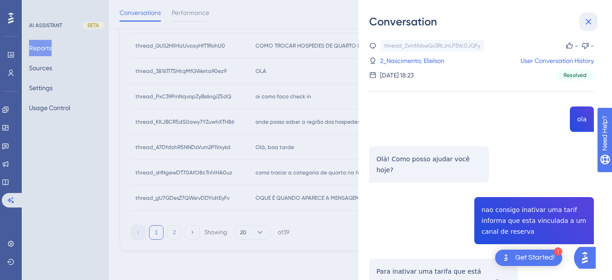
click at [586, 24] on icon at bounding box center [589, 22] width 6 height 6
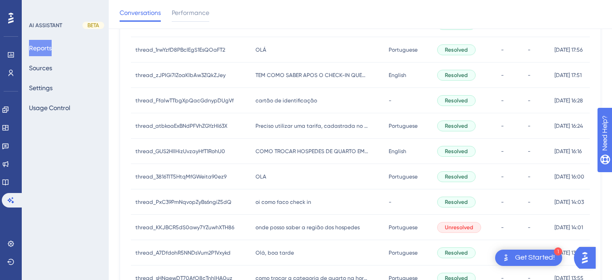
scroll to position [260, 0]
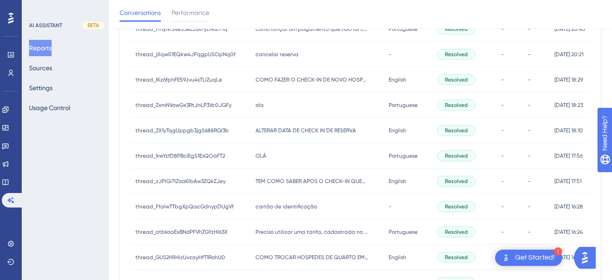
click at [283, 131] on span "ALTERAR DATA DE CHECK IN DE RESERVA" at bounding box center [306, 130] width 101 height 7
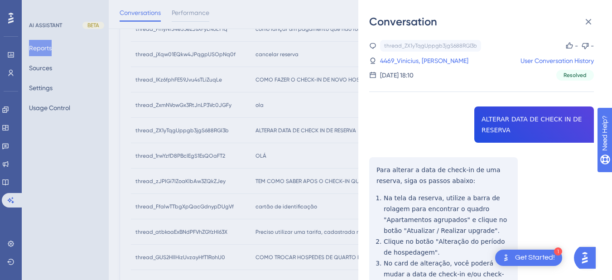
click at [506, 118] on div "thread_ZX1yTqgUppgb3jgS688RGl3b Copy - - 4469_Vinicius, [PERSON_NAME] User Conv…" at bounding box center [481, 233] width 225 height 386
click at [376, 172] on div "thread_ZX1yTqgUppgb3jgS688RGl3b Copy - - 4469_Vinicius, [PERSON_NAME] User Conv…" at bounding box center [481, 233] width 225 height 386
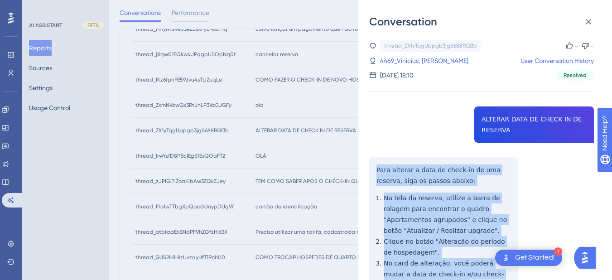
scroll to position [106, 0]
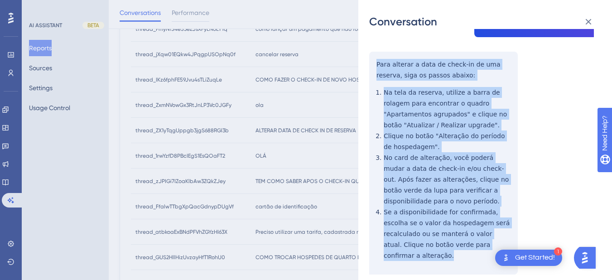
drag, startPoint x: 375, startPoint y: 167, endPoint x: 491, endPoint y: 243, distance: 138.5
click at [491, 243] on div "thread_ZX1yTqgUppgb3jgS688RGl3b Copy - - 4469_Vinicius, [PERSON_NAME] User Conv…" at bounding box center [481, 127] width 225 height 386
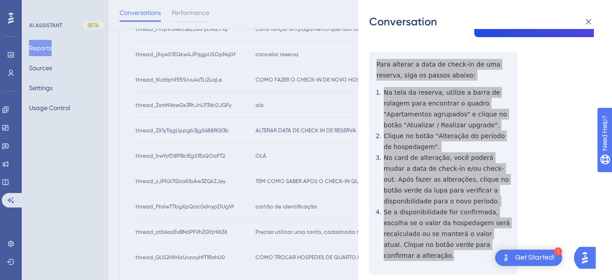
scroll to position [0, 0]
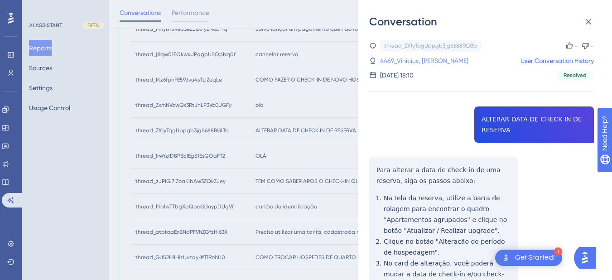
click at [398, 60] on link "4469_Vinicius, [PERSON_NAME]" at bounding box center [424, 60] width 88 height 11
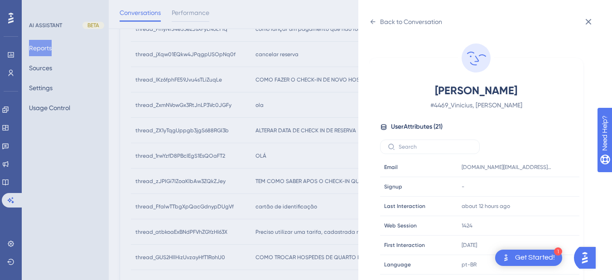
scroll to position [276, 0]
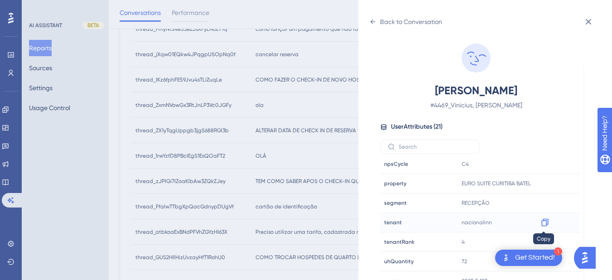
click at [545, 219] on icon at bounding box center [544, 223] width 7 height 8
click at [541, 183] on icon at bounding box center [544, 183] width 9 height 9
click at [376, 20] on icon at bounding box center [372, 21] width 7 height 7
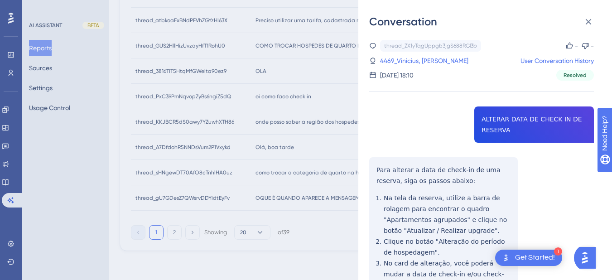
scroll to position [0, 0]
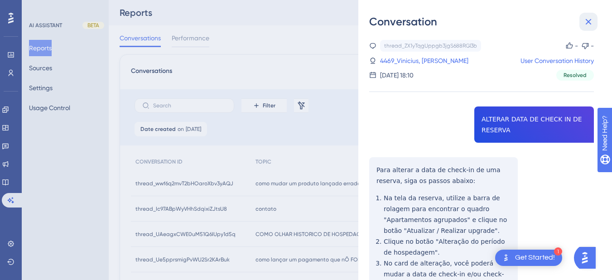
click at [590, 19] on icon at bounding box center [588, 21] width 11 height 11
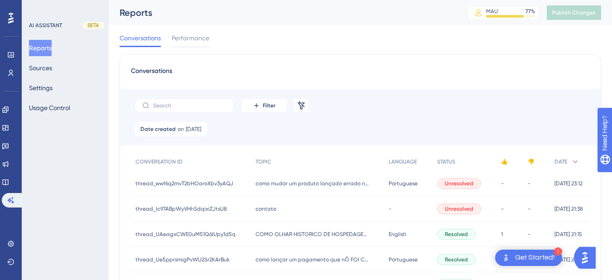
scroll to position [212, 0]
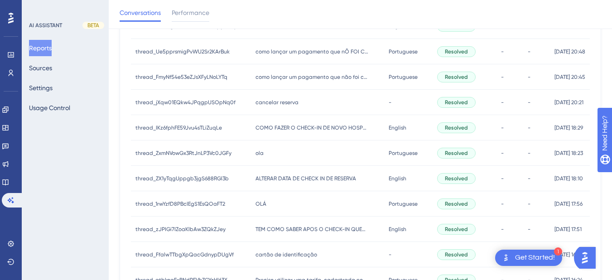
click at [276, 207] on div "OLÁ OLÁ" at bounding box center [317, 203] width 133 height 25
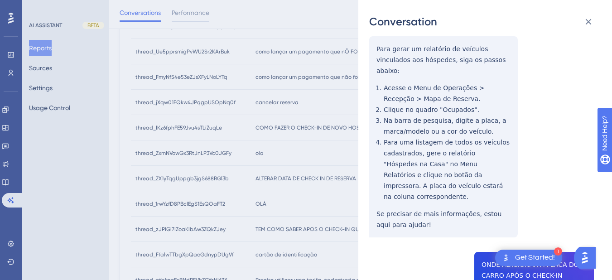
scroll to position [106, 0]
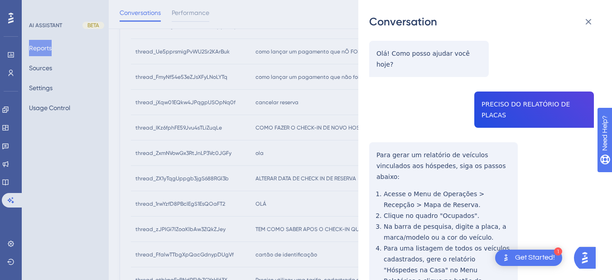
click at [507, 93] on div "thread_1rwYzfD8PBcIEgS1EsQOaFT2 Copy - - 21_Kurpel, [PERSON_NAME] User Conversa…" at bounding box center [481, 284] width 225 height 700
click at [373, 130] on div "thread_1rwYzfD8PBcIEgS1EsQOaFT2 Copy - - 21_Kurpel, [PERSON_NAME] User Conversa…" at bounding box center [481, 284] width 225 height 700
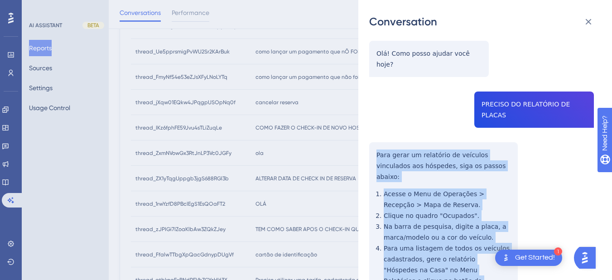
scroll to position [212, 0]
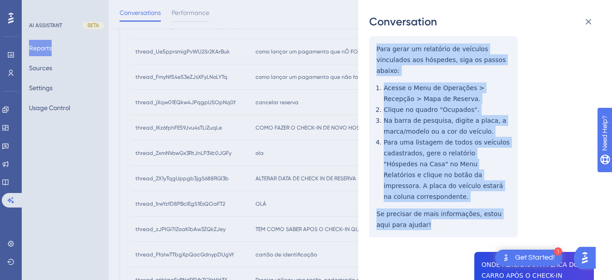
drag, startPoint x: 386, startPoint y: 133, endPoint x: 500, endPoint y: 183, distance: 123.9
click at [500, 183] on div "thread_1rwYzfD8PBcIEgS1EsQOaFT2 Copy - - 21_Kurpel, [PERSON_NAME] User Conversa…" at bounding box center [481, 178] width 225 height 700
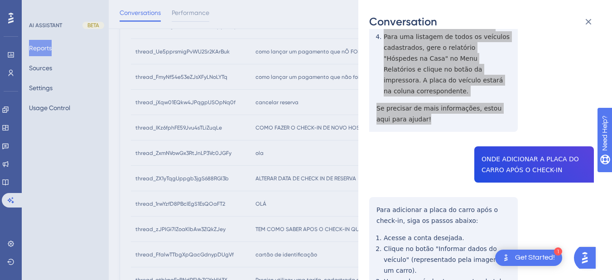
scroll to position [388, 0]
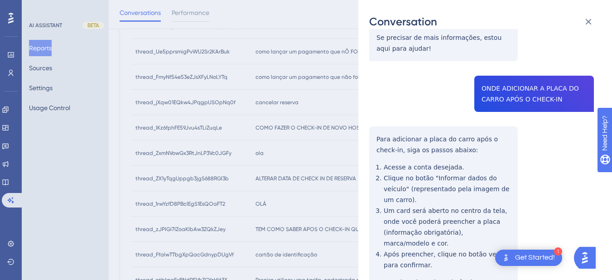
click at [508, 61] on div "thread_1rwYzfD8PBcIEgS1EsQOaFT2 Copy - - 21_Kurpel, [PERSON_NAME] User Conversa…" at bounding box center [481, 2] width 225 height 700
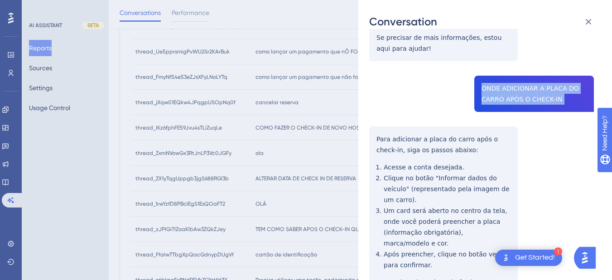
click at [508, 61] on div "thread_1rwYzfD8PBcIEgS1EsQOaFT2 Copy - - 21_Kurpel, [PERSON_NAME] User Conversa…" at bounding box center [481, 2] width 225 height 700
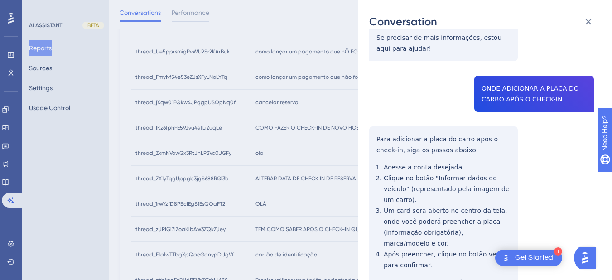
drag, startPoint x: 389, startPoint y: 94, endPoint x: 372, endPoint y: 92, distance: 17.8
click at [388, 94] on div "thread_1rwYzfD8PBcIEgS1EsQOaFT2 Copy - - 21_Kurpel, [PERSON_NAME] User Conversa…" at bounding box center [481, 2] width 225 height 700
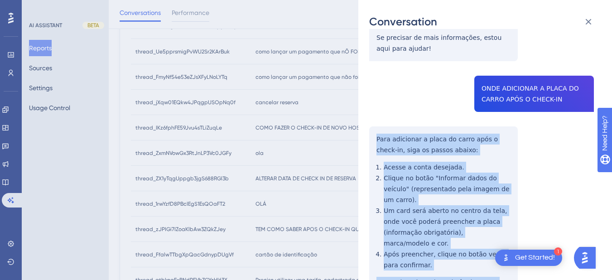
drag, startPoint x: 393, startPoint y: 119, endPoint x: 427, endPoint y: 241, distance: 126.8
click at [427, 241] on div "thread_1rwYzfD8PBcIEgS1EsQOaFT2 Copy - - 21_Kurpel, [PERSON_NAME] User Conversa…" at bounding box center [481, 2] width 225 height 700
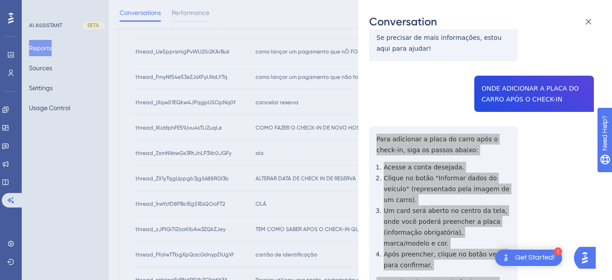
scroll to position [0, 0]
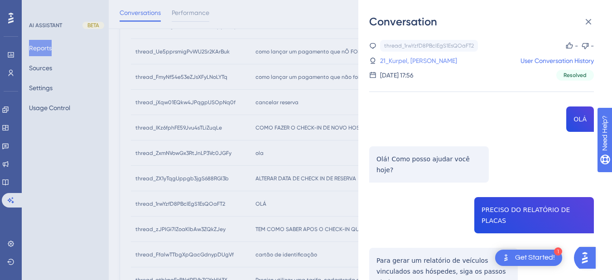
click at [421, 57] on link "21_Kurpel, [PERSON_NAME]" at bounding box center [418, 60] width 77 height 11
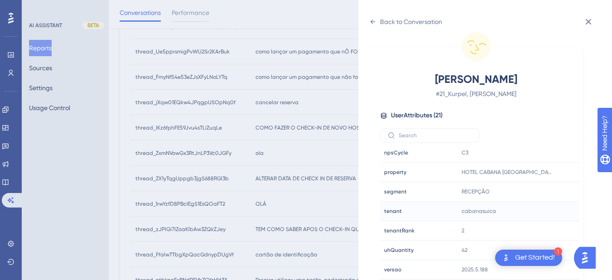
scroll to position [423, 0]
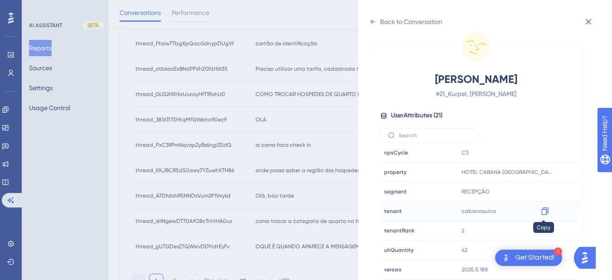
click at [546, 214] on icon at bounding box center [544, 211] width 9 height 9
click at [372, 20] on icon at bounding box center [373, 21] width 5 height 5
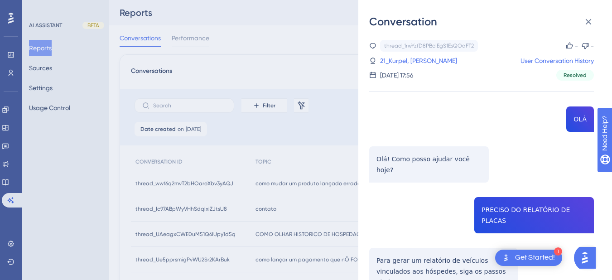
scroll to position [388, 0]
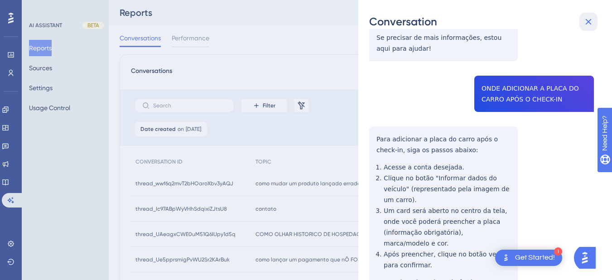
click at [593, 14] on button at bounding box center [588, 22] width 18 height 18
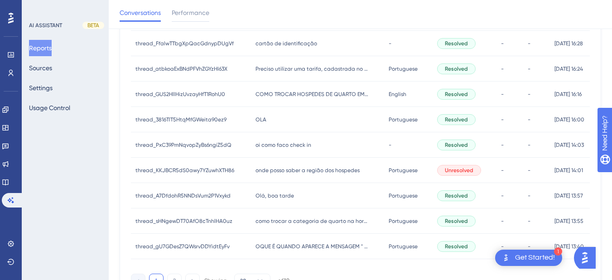
scroll to position [317, 0]
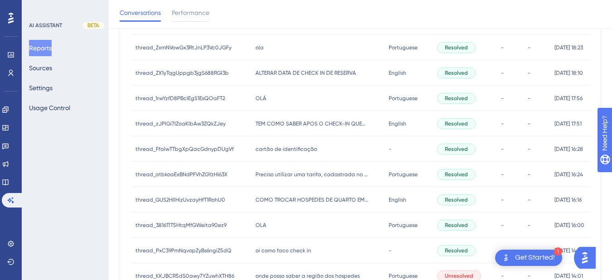
click at [280, 96] on div "OLÁ OLÁ" at bounding box center [317, 98] width 133 height 25
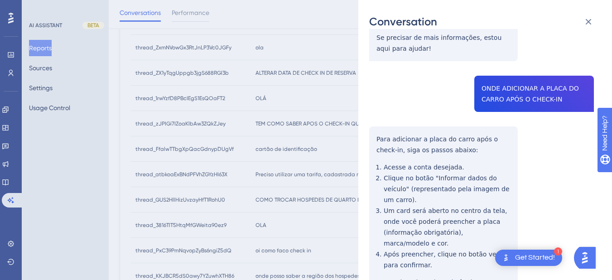
scroll to position [282, 0]
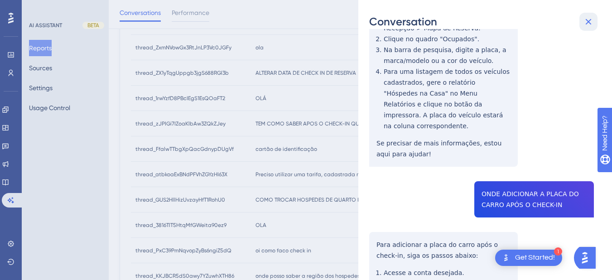
click at [586, 19] on icon at bounding box center [589, 22] width 6 height 6
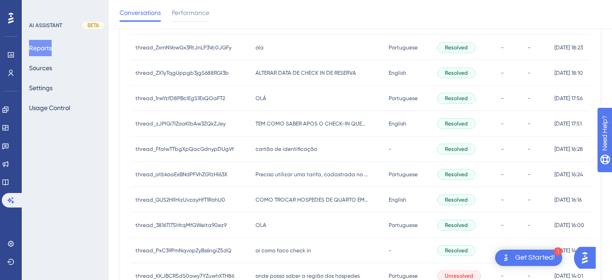
click at [244, 125] on div "thread_zJPIGi7IZoaKlbAw3ZQkZJey thread_zJPIGi7IZoaKlbAw3ZQkZJey" at bounding box center [191, 123] width 120 height 25
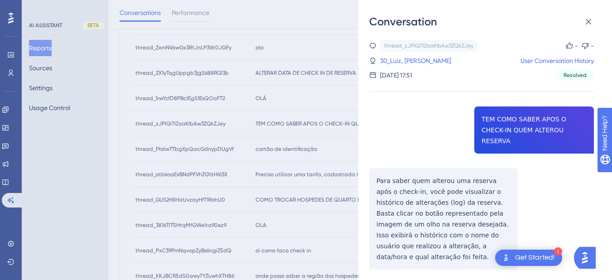
click at [488, 120] on div "thread_zJPIGi7IZoaKlbAw3ZQkZJey Copy - - 30_Luiz, Edson User Conversation Histo…" at bounding box center [481, 178] width 225 height 276
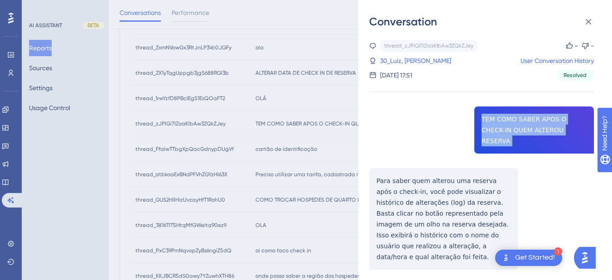
click at [488, 120] on div "thread_zJPIGi7IZoaKlbAw3ZQkZJey Copy - - 30_Luiz, Edson User Conversation Histo…" at bounding box center [481, 178] width 225 height 276
click at [375, 169] on div "thread_zJPIGi7IZoaKlbAw3ZQkZJey Copy - - 30_Luiz, Edson User Conversation Histo…" at bounding box center [481, 178] width 225 height 276
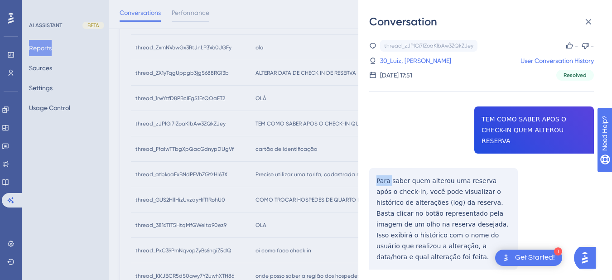
click at [375, 169] on div "thread_zJPIGi7IZoaKlbAw3ZQkZJey Copy - - 30_Luiz, Edson User Conversation Histo…" at bounding box center [481, 178] width 225 height 276
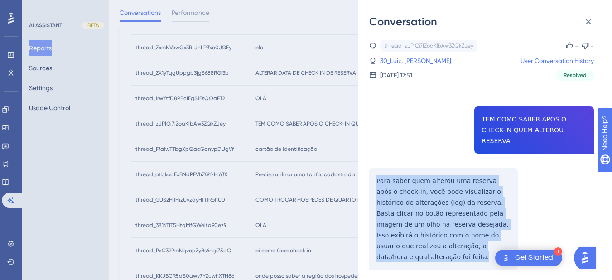
click at [375, 169] on div "thread_zJPIGi7IZoaKlbAw3ZQkZJey Copy - - 30_Luiz, Edson User Conversation Histo…" at bounding box center [481, 178] width 225 height 276
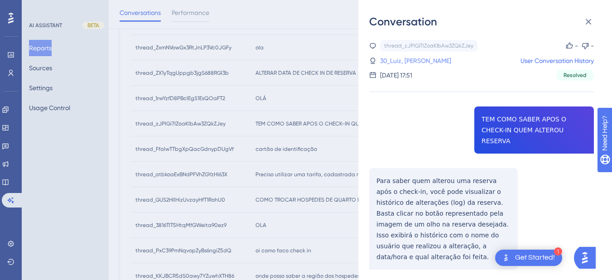
click at [407, 60] on link "30_Luiz, [PERSON_NAME]" at bounding box center [415, 60] width 71 height 11
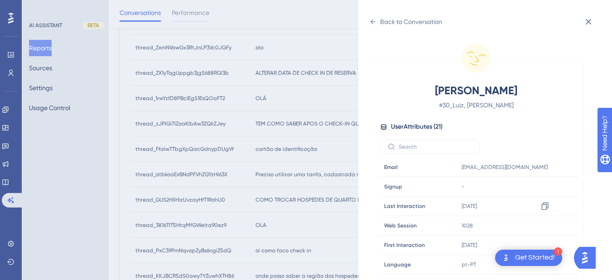
scroll to position [276, 0]
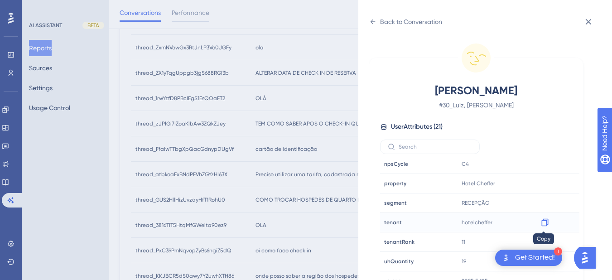
click at [540, 219] on icon at bounding box center [544, 222] width 9 height 9
click at [375, 20] on icon at bounding box center [372, 21] width 7 height 7
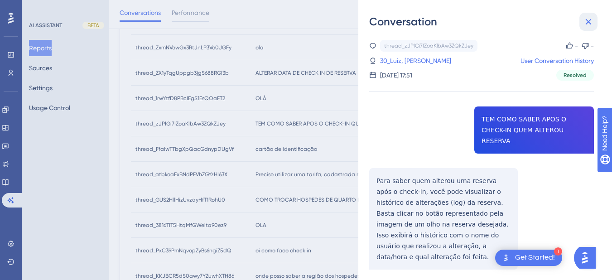
click at [587, 26] on icon at bounding box center [588, 21] width 11 height 11
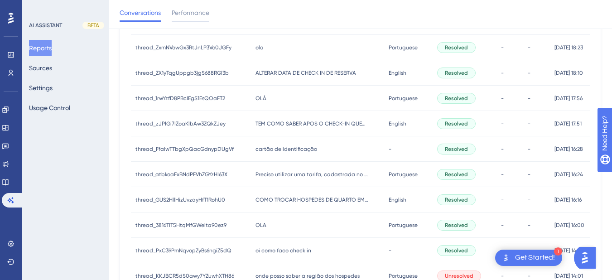
click at [285, 147] on span "cartão de identificação" at bounding box center [287, 148] width 62 height 7
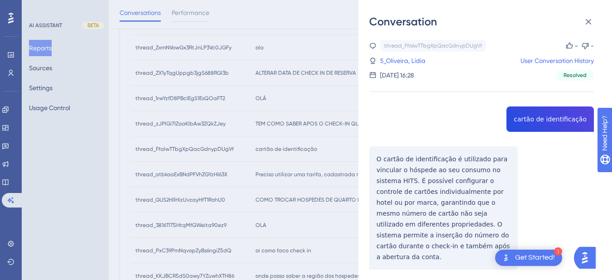
click at [525, 123] on div "thread_FfalwTTbgXpQacGdnypDUgVf Copy - - 5_Oliveira, Lídia User Conversation Hi…" at bounding box center [481, 178] width 225 height 276
click at [383, 165] on div "thread_FfalwTTbgXpQacGdnypDUgVf Copy - - 5_Oliveira, Lídia User Conversation Hi…" at bounding box center [481, 178] width 225 height 276
click at [374, 157] on div "thread_FfalwTTbgXpQacGdnypDUgVf Copy - - 5_Oliveira, Lídia User Conversation Hi…" at bounding box center [481, 178] width 225 height 276
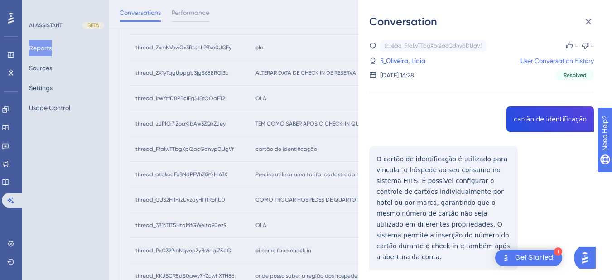
click at [376, 157] on div "thread_FfalwTTbgXpQacGdnypDUgVf Copy - - 5_Oliveira, Lídia User Conversation Hi…" at bounding box center [481, 178] width 225 height 276
click at [386, 160] on div "thread_FfalwTTbgXpQacGdnypDUgVf Copy - - 5_Oliveira, Lídia User Conversation Hi…" at bounding box center [481, 178] width 225 height 276
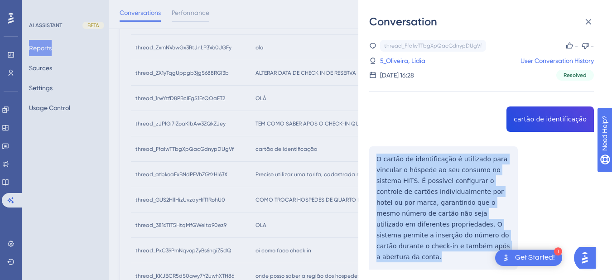
click at [386, 160] on div "thread_FfalwTTbgXpQacGdnypDUgVf Copy - - 5_Oliveira, Lídia User Conversation Hi…" at bounding box center [481, 178] width 225 height 276
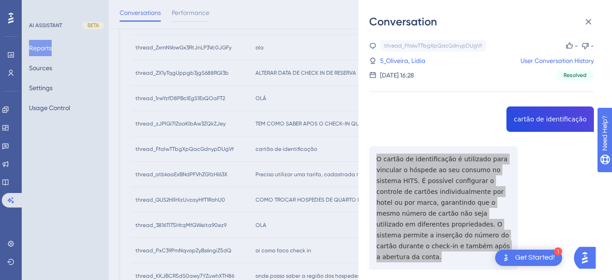
scroll to position [18, 0]
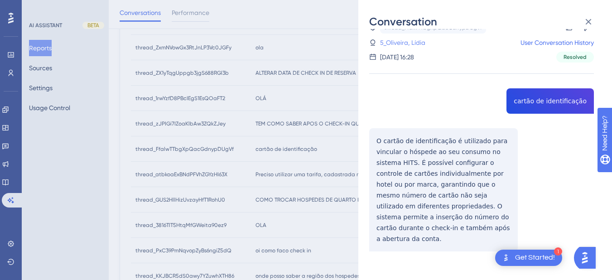
click at [396, 46] on link "5_Oliveira, Lídia" at bounding box center [402, 42] width 45 height 11
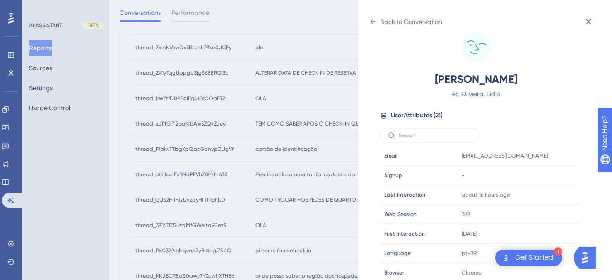
scroll to position [276, 0]
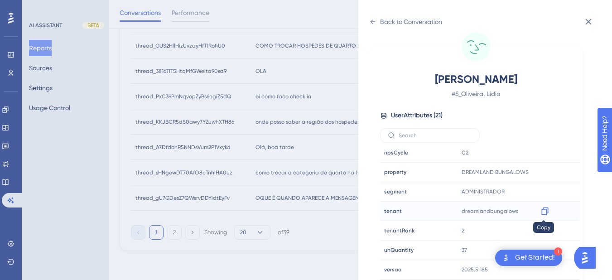
click at [541, 211] on icon at bounding box center [544, 211] width 7 height 8
click at [372, 22] on icon at bounding box center [373, 21] width 5 height 5
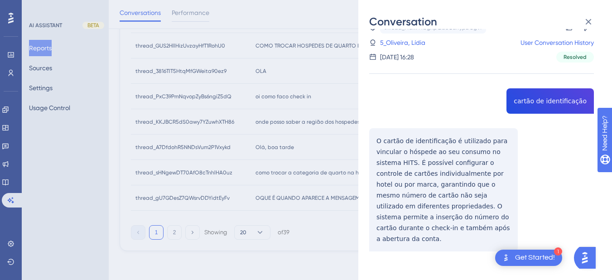
scroll to position [0, 0]
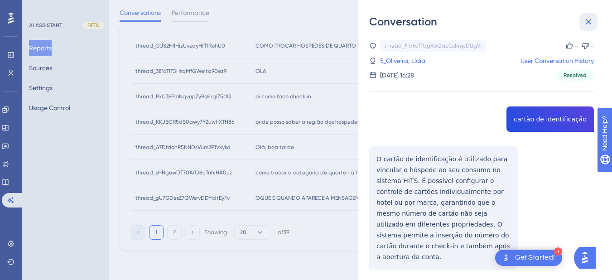
click at [579, 18] on button at bounding box center [588, 22] width 18 height 18
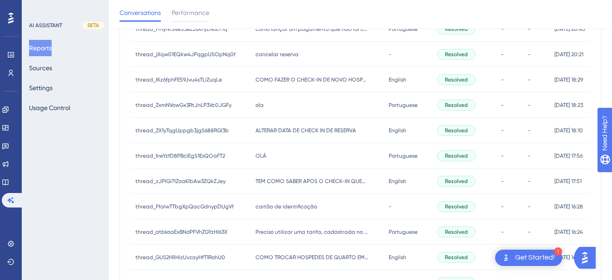
scroll to position [366, 0]
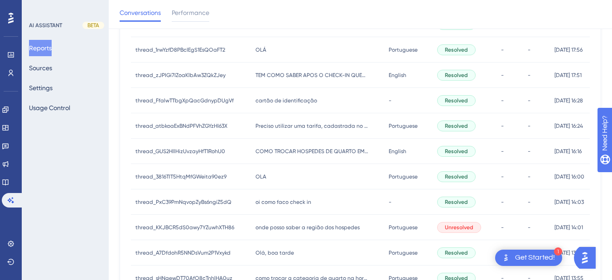
click at [291, 130] on div "Preciso utilizar uma tarifa, cadastrada no plano de tarifa mas a mesma não apre…" at bounding box center [317, 125] width 133 height 25
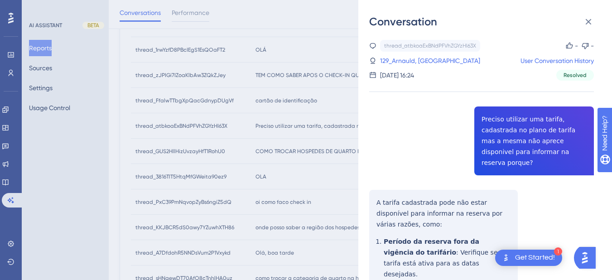
click at [508, 125] on div "thread_atbkoaExBNdPFVhZGYzHI63X Copy - - 129_Arnauld, Marilia User Conversation…" at bounding box center [481, 271] width 225 height 463
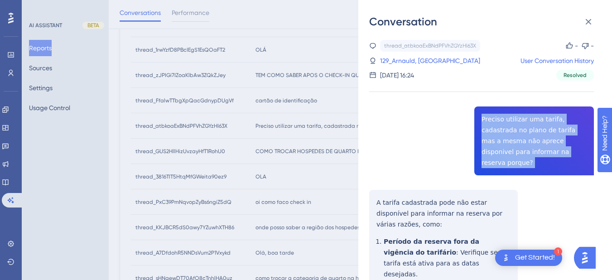
click at [508, 125] on div "thread_atbkoaExBNdPFVhZGYzHI63X Copy - - 129_Arnauld, Marilia User Conversation…" at bounding box center [481, 271] width 225 height 463
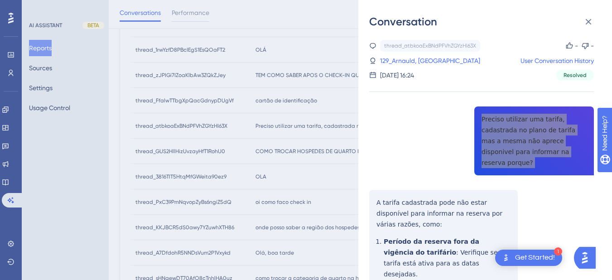
scroll to position [106, 0]
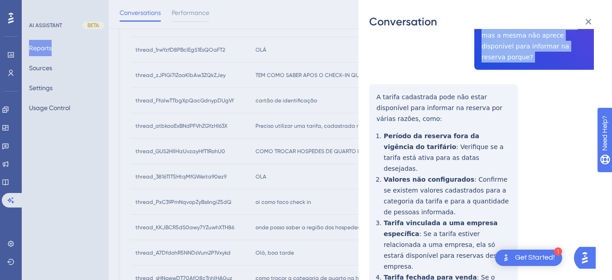
click at [368, 76] on div "Conversation thread_atbkoaExBNdPFVhZGYzHI63X Copy - - 129_Arnauld, Marilia User…" at bounding box center [485, 140] width 254 height 280
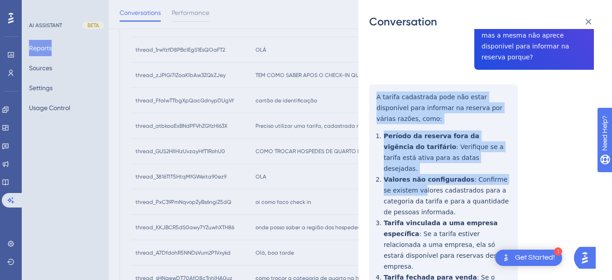
scroll to position [172, 0]
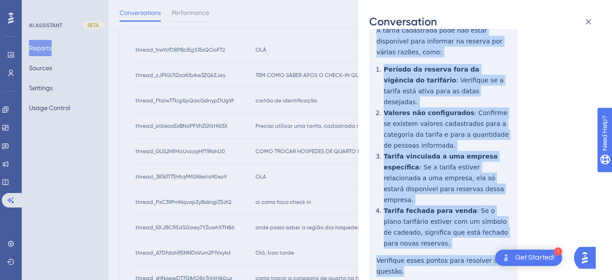
drag, startPoint x: 375, startPoint y: 85, endPoint x: 463, endPoint y: 184, distance: 132.5
click at [522, 228] on div "thread_atbkoaExBNdPFVhZGYzHI63X Copy - - 129_Arnauld, Marilia User Conversation…" at bounding box center [481, 99] width 225 height 463
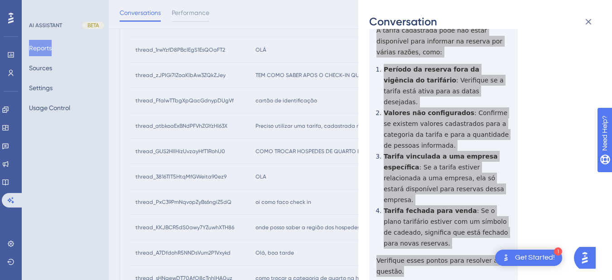
scroll to position [260, 0]
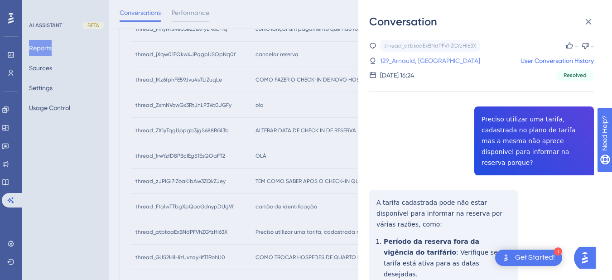
click at [398, 58] on link "129_Arnauld, [GEOGRAPHIC_DATA]" at bounding box center [430, 60] width 100 height 11
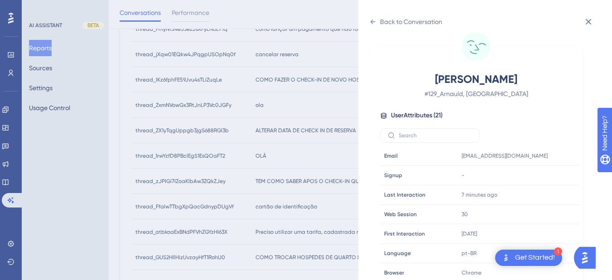
scroll to position [276, 0]
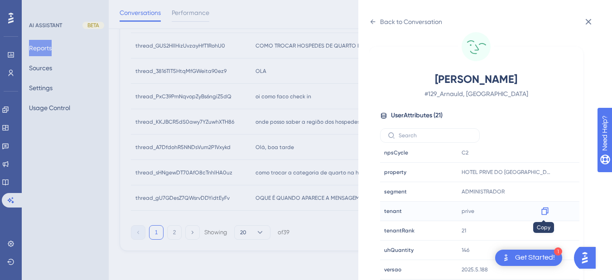
click at [545, 211] on icon at bounding box center [544, 211] width 7 height 8
click at [369, 17] on div "Back to Conversation" at bounding box center [405, 21] width 73 height 14
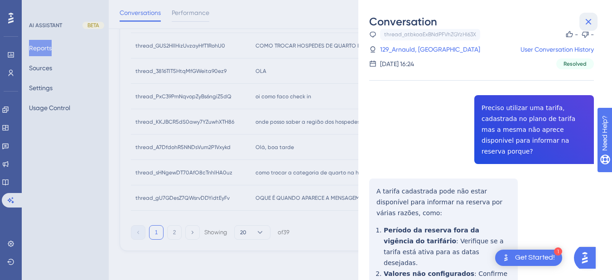
click at [589, 24] on icon at bounding box center [588, 21] width 11 height 11
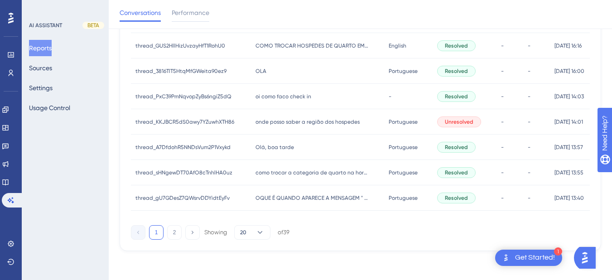
scroll to position [366, 0]
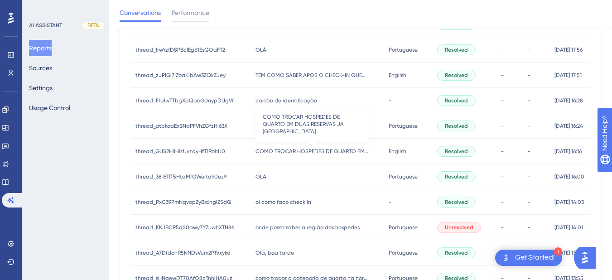
click at [292, 153] on span "COMO TROCAR HOSPEDES DE QUARTO EM DUAS RESERVAS JA [GEOGRAPHIC_DATA]" at bounding box center [312, 151] width 113 height 7
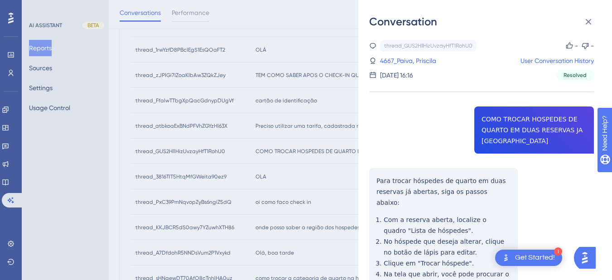
click at [503, 128] on div "thread_GUS2HllHizUvzayHfT1RohU0 Copy - - 4667_Paiva, Priscila User Conversation…" at bounding box center [481, 233] width 225 height 386
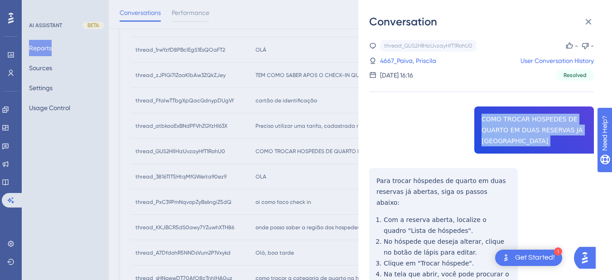
click at [503, 128] on div "thread_GUS2HllHizUvzayHfT1RohU0 Copy - - 4667_Paiva, Priscila User Conversation…" at bounding box center [481, 233] width 225 height 386
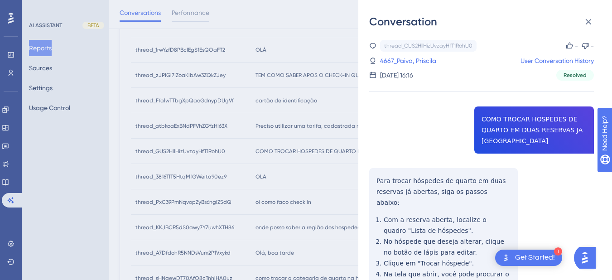
click at [378, 179] on div "thread_GUS2HllHizUvzayHfT1RohU0 Copy - - 4667_Paiva, Priscila User Conversation…" at bounding box center [481, 233] width 225 height 386
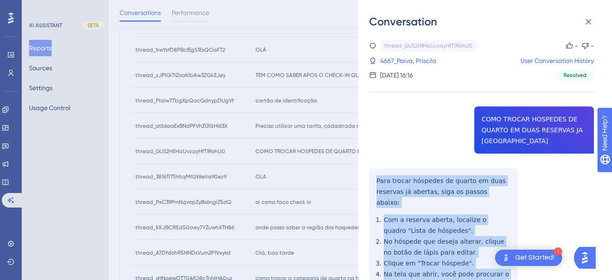
scroll to position [118, 0]
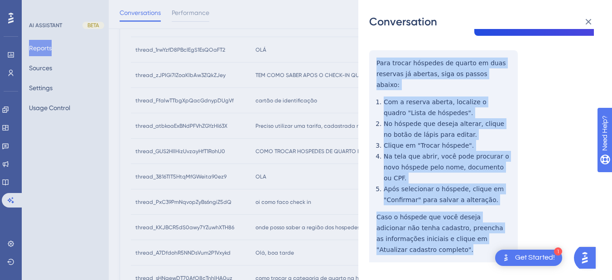
drag, startPoint x: 374, startPoint y: 178, endPoint x: 425, endPoint y: 249, distance: 88.0
click at [425, 249] on div "thread_GUS2HllHizUvzayHfT1RohU0 Copy - - 4667_Paiva, Priscila User Conversation…" at bounding box center [481, 115] width 225 height 386
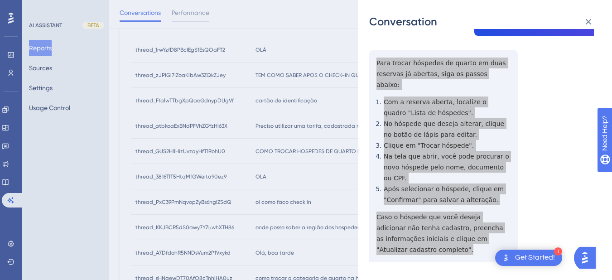
scroll to position [0, 0]
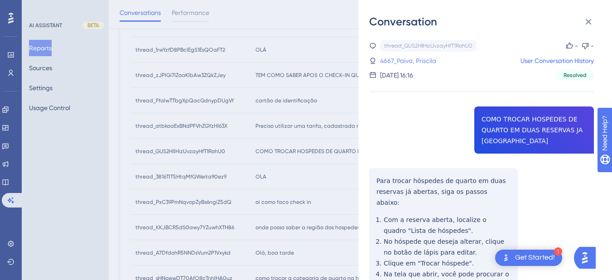
click at [414, 59] on link "4667_Paiva, Priscila" at bounding box center [408, 60] width 56 height 11
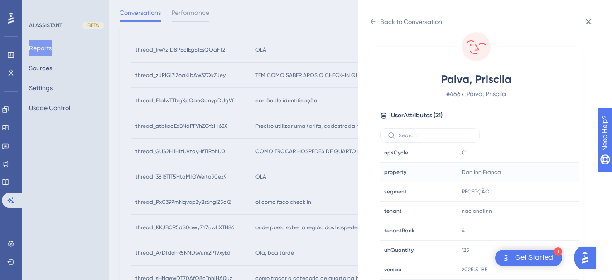
scroll to position [471, 0]
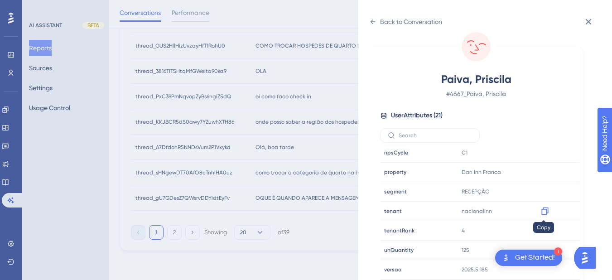
drag, startPoint x: 542, startPoint y: 211, endPoint x: 601, endPoint y: 207, distance: 59.0
click at [543, 212] on icon at bounding box center [544, 211] width 9 height 9
click at [541, 174] on icon at bounding box center [544, 173] width 7 height 8
click at [372, 22] on icon at bounding box center [373, 21] width 5 height 5
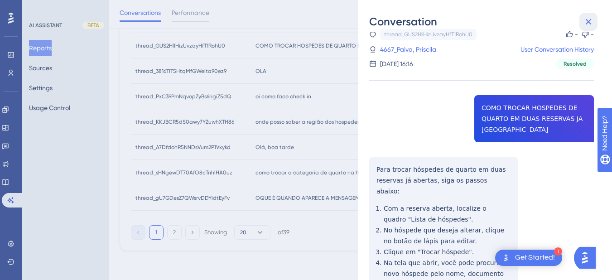
click at [587, 20] on icon at bounding box center [589, 22] width 6 height 6
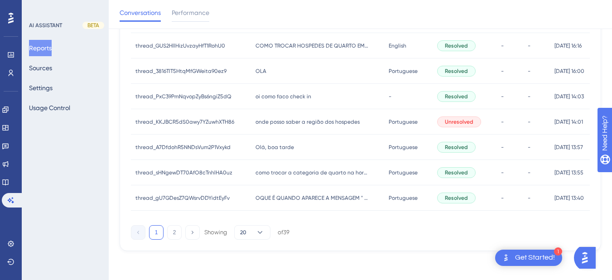
click at [299, 66] on div "[PERSON_NAME]" at bounding box center [317, 70] width 133 height 25
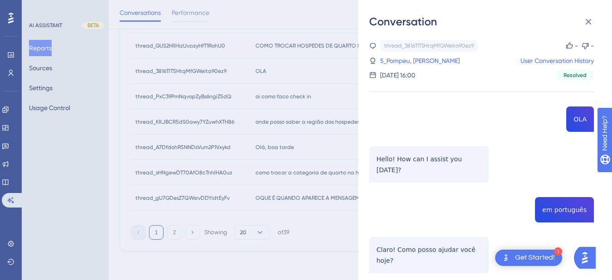
scroll to position [106, 0]
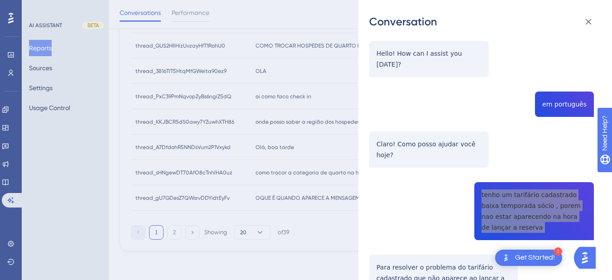
scroll to position [212, 0]
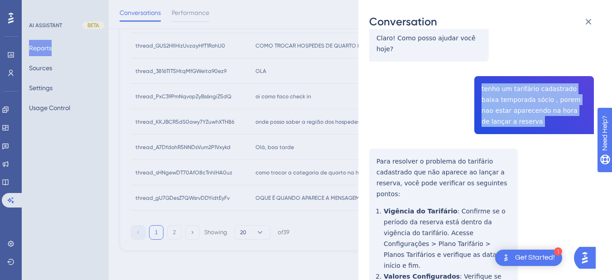
click at [366, 140] on div "Conversation thread_3816TlT5HtqMfGWeita90ez9 Copy - - 5_Pompeu, Suelene User Co…" at bounding box center [485, 140] width 254 height 280
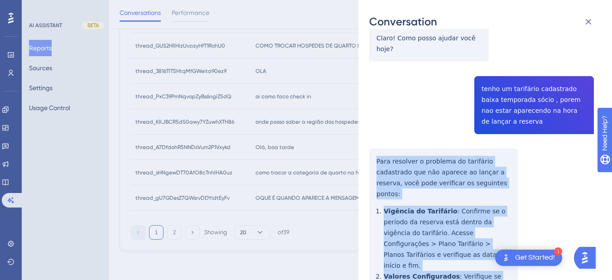
scroll to position [423, 0]
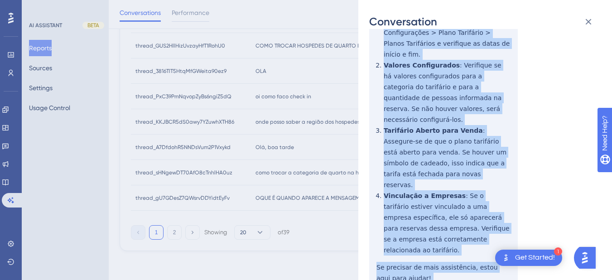
drag, startPoint x: 376, startPoint y: 136, endPoint x: 437, endPoint y: 117, distance: 64.1
click at [454, 217] on div "thread_3816TlT5HtqMfGWeita90ez9 Copy - - 5_Pompeu, Suelene User Conversation Hi…" at bounding box center [481, 115] width 225 height 997
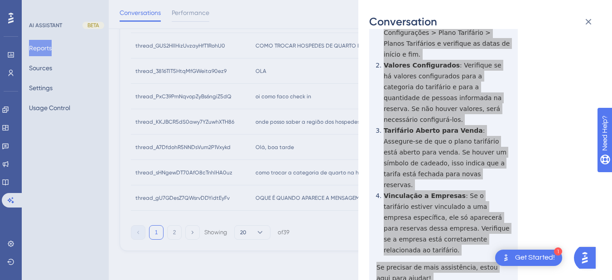
scroll to position [529, 0]
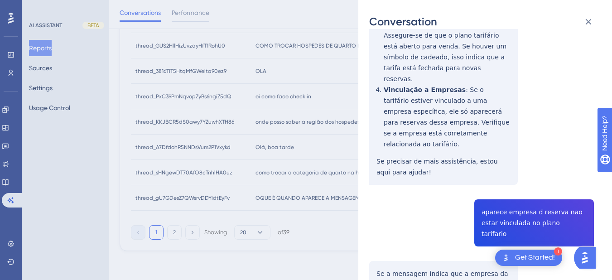
click at [511, 150] on div "thread_3816TlT5HtqMfGWeita90ez9 Copy - - 5_Pompeu, Suelene User Conversation Hi…" at bounding box center [481, 9] width 225 height 997
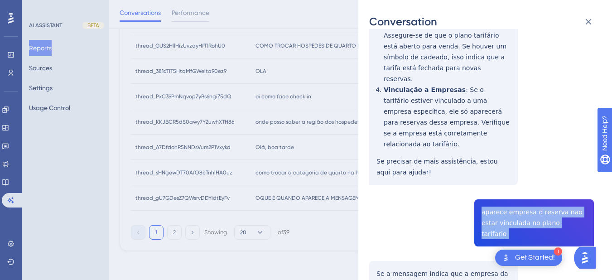
click at [511, 150] on div "thread_3816TlT5HtqMfGWeita90ez9 Copy - - 5_Pompeu, Suelene User Conversation Hi…" at bounding box center [481, 9] width 225 height 997
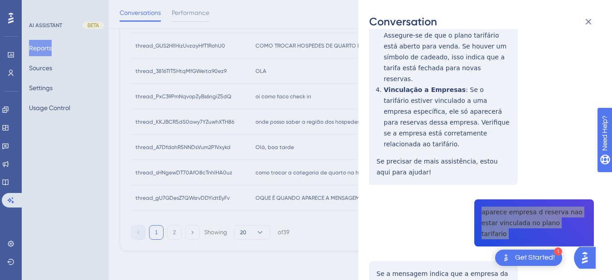
scroll to position [634, 0]
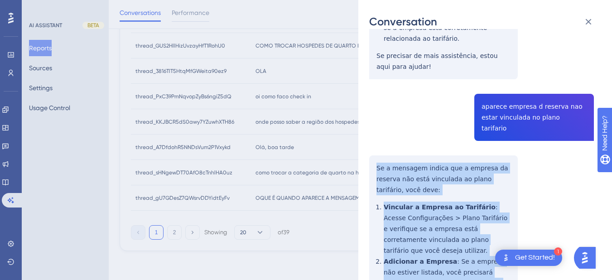
drag, startPoint x: 373, startPoint y: 89, endPoint x: 435, endPoint y: 256, distance: 178.8
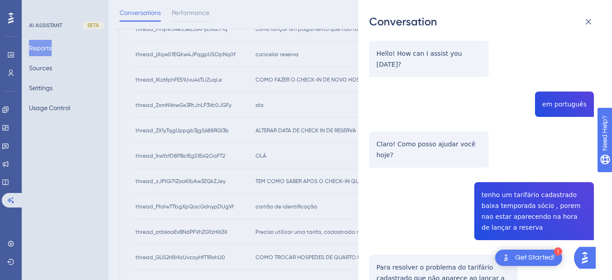
scroll to position [154, 0]
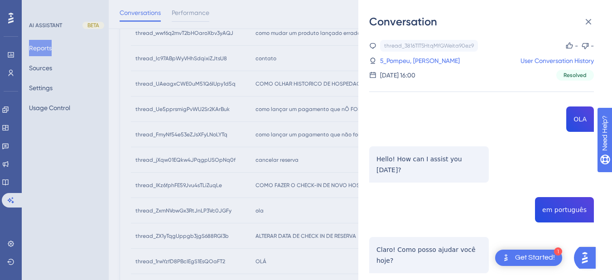
click at [396, 60] on link "5_Pompeu, [PERSON_NAME]" at bounding box center [420, 60] width 80 height 11
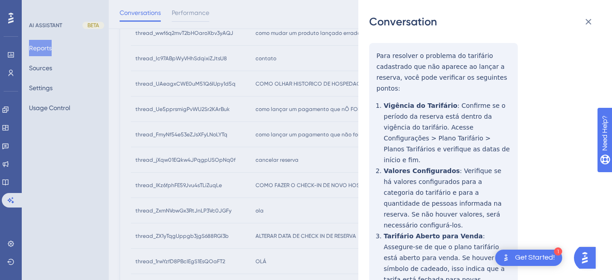
scroll to position [0, 0]
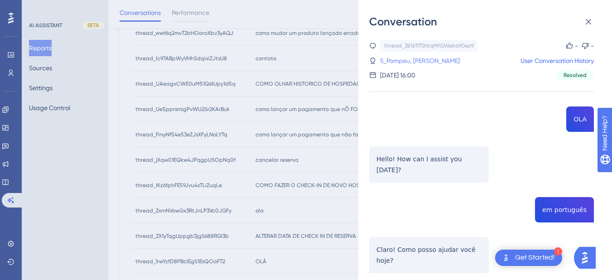
click at [403, 61] on link "5_Pompeu, [PERSON_NAME]" at bounding box center [420, 60] width 80 height 11
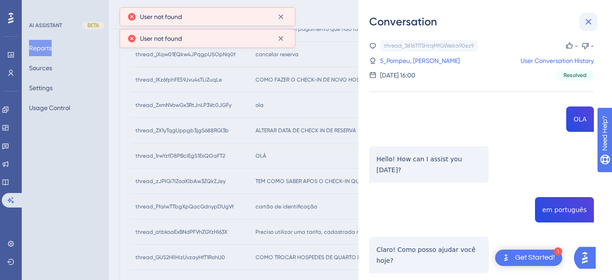
click at [586, 15] on button at bounding box center [588, 22] width 18 height 18
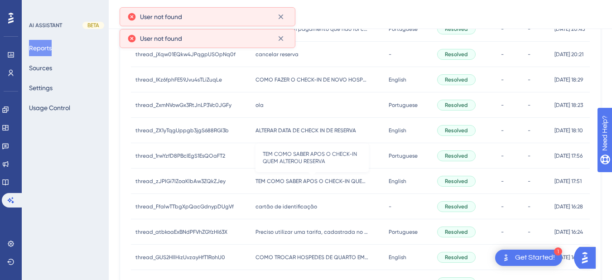
click at [261, 184] on span "TEM COMO SABER APOS O CHECK-IN QUEM ALTEROU RESERVA" at bounding box center [312, 181] width 113 height 7
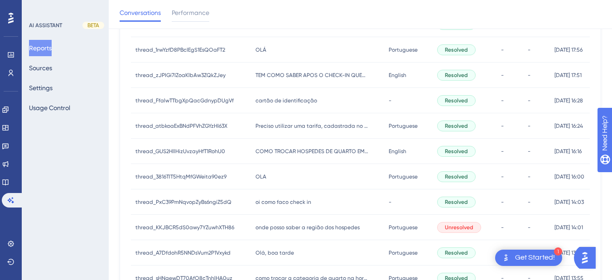
click at [285, 176] on div "[PERSON_NAME]" at bounding box center [317, 176] width 133 height 25
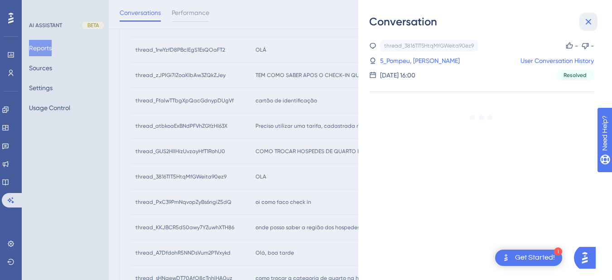
click at [583, 21] on button at bounding box center [588, 22] width 18 height 18
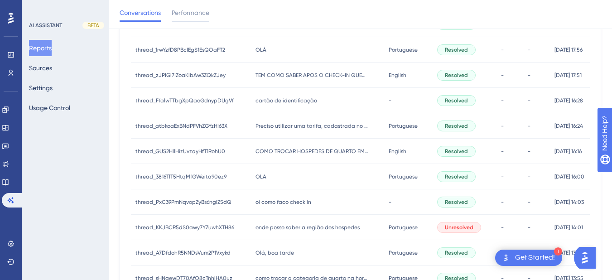
click at [275, 203] on span "oi como faco check in" at bounding box center [284, 201] width 56 height 7
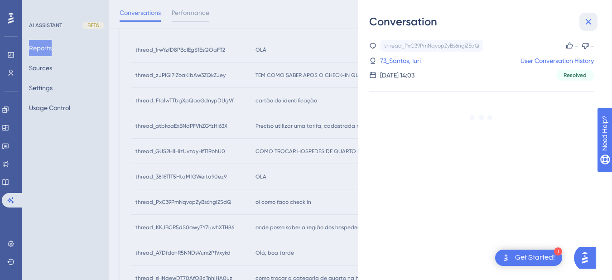
click at [588, 24] on icon at bounding box center [588, 21] width 11 height 11
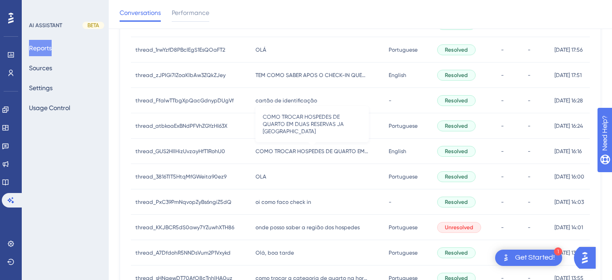
scroll to position [471, 0]
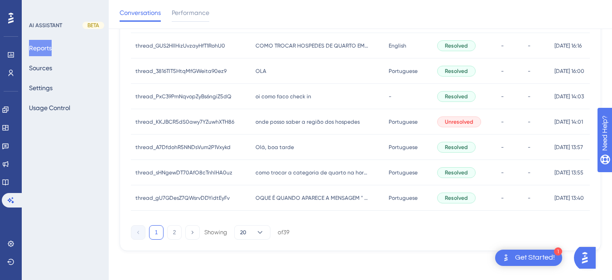
click at [272, 70] on div "[PERSON_NAME]" at bounding box center [317, 70] width 133 height 25
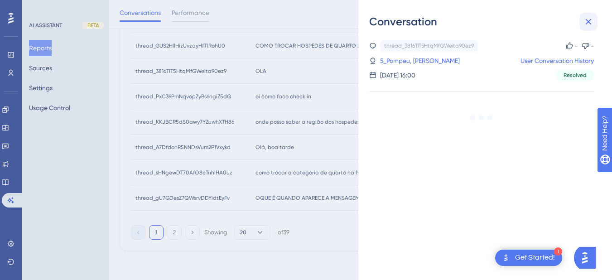
click at [584, 22] on icon at bounding box center [588, 21] width 11 height 11
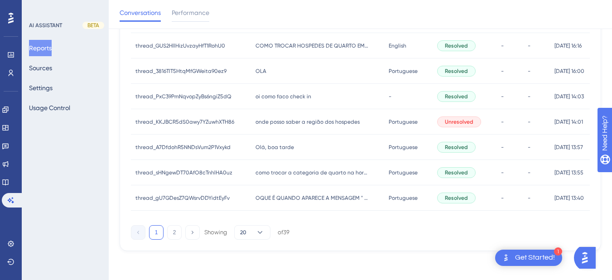
click at [285, 99] on span "oi como faco check in" at bounding box center [284, 96] width 56 height 7
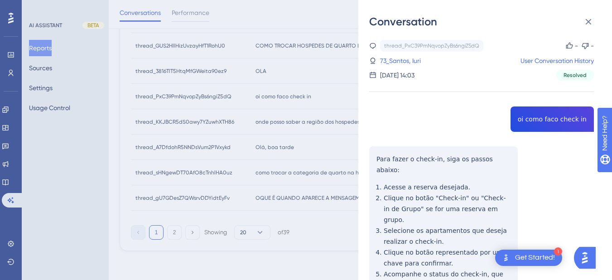
click at [534, 121] on div "thread_PxC39PmNqvopZyBs6ngiZ5dQ Copy - - 73_Santos, Iuri User Conversation Hist…" at bounding box center [481, 217] width 225 height 354
click at [378, 146] on div "thread_PxC39PmNqvopZyBs6ngiZ5dQ Copy - - 73_Santos, Iuri User Conversation Hist…" at bounding box center [481, 217] width 225 height 354
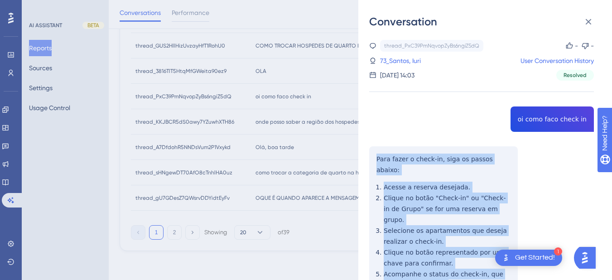
scroll to position [85, 0]
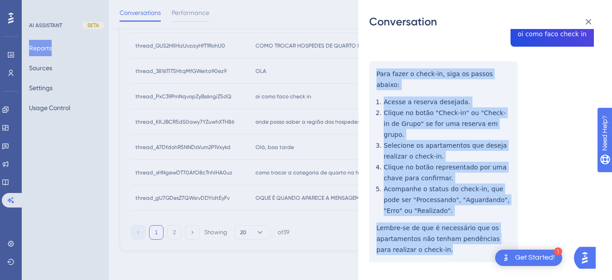
drag, startPoint x: 374, startPoint y: 156, endPoint x: 448, endPoint y: 231, distance: 105.1
click at [448, 231] on div "thread_PxC39PmNqvopZyBs6ngiZ5dQ Copy - - 73_Santos, Iuri User Conversation Hist…" at bounding box center [481, 132] width 225 height 354
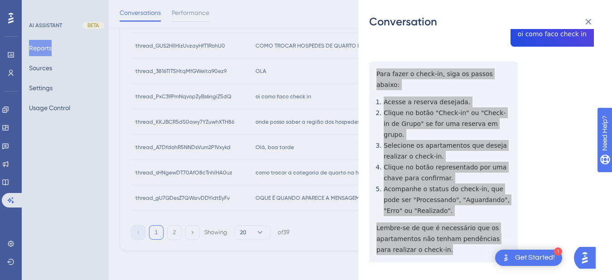
scroll to position [0, 0]
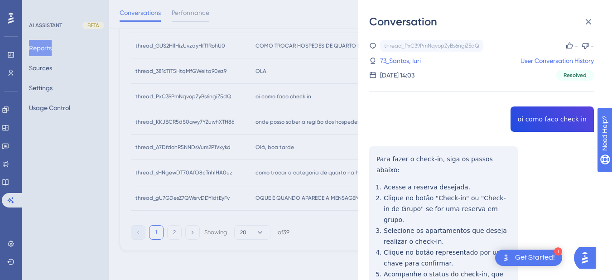
click at [386, 55] on div "thread_PxC39PmNqvopZyBs6ngiZ5dQ Copy - - 73_Santos, Iuri User Conversation Hist…" at bounding box center [481, 60] width 225 height 41
click at [392, 60] on link "73_Santos, Iuri" at bounding box center [400, 60] width 41 height 11
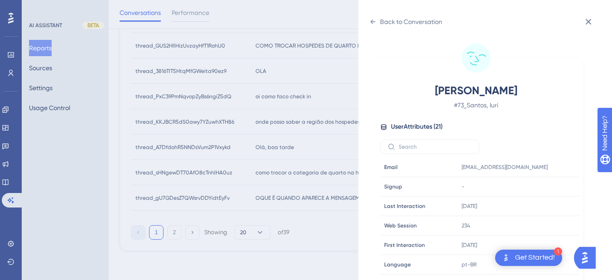
scroll to position [276, 0]
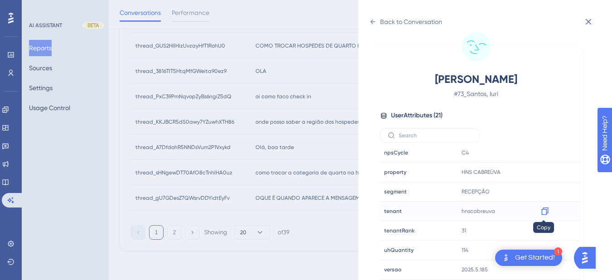
click at [543, 212] on icon at bounding box center [544, 211] width 9 height 9
click at [372, 19] on icon at bounding box center [372, 21] width 7 height 7
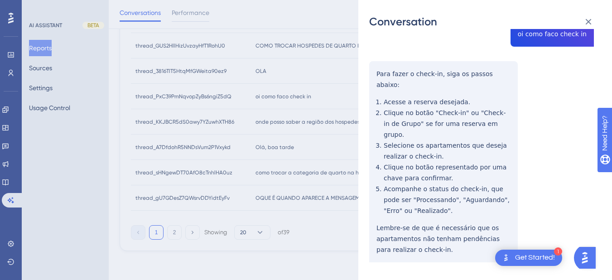
scroll to position [0, 0]
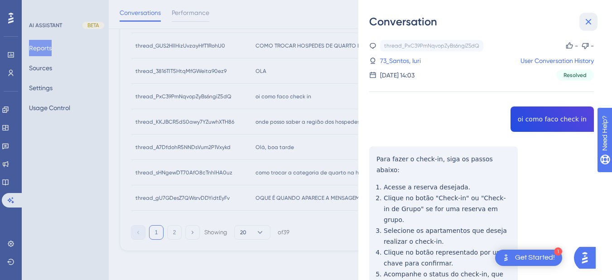
click at [588, 24] on icon at bounding box center [588, 21] width 11 height 11
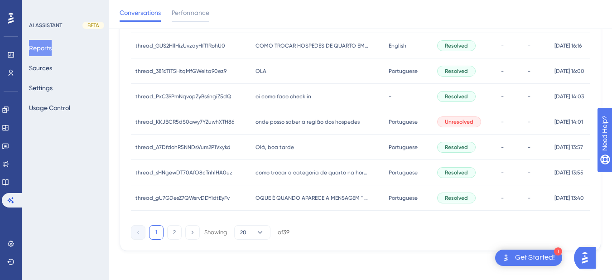
click at [287, 117] on div "onde posso saber a região dos hospedes onde posso saber a região dos hospedes" at bounding box center [317, 121] width 133 height 25
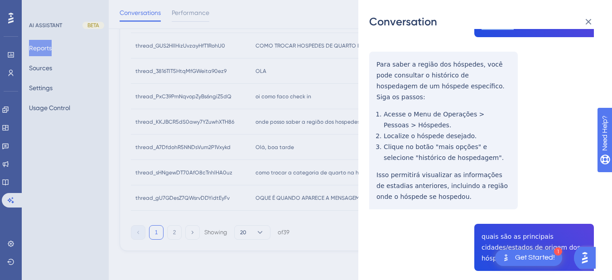
click at [372, 58] on div "thread_KKJBCR5dS0awy7YZuwhXTH86 Copy - - 59_DEPARTAMENTO, CONTROLLER User Conve…" at bounding box center [481, 267] width 225 height 667
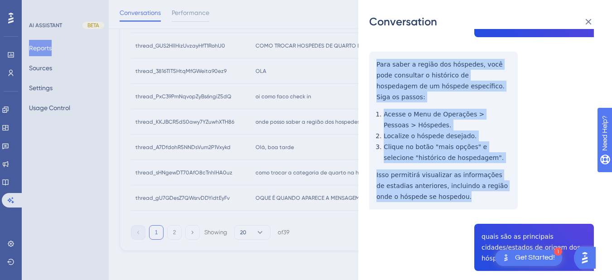
drag, startPoint x: 372, startPoint y: 59, endPoint x: 446, endPoint y: 199, distance: 158.1
click at [446, 199] on div "thread_KKJBCR5dS0awy7YZuwhXTH86 Copy - - 59_DEPARTAMENTO, CONTROLLER User Conve…" at bounding box center [481, 267] width 225 height 667
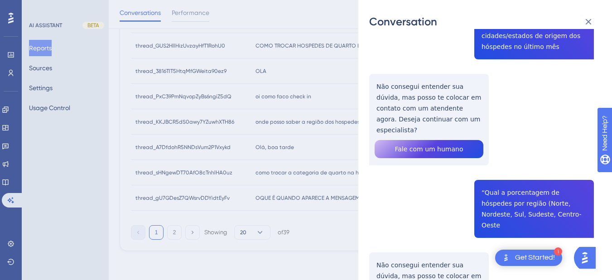
scroll to position [212, 0]
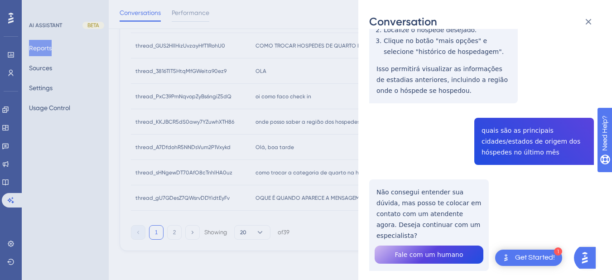
click at [505, 122] on div "thread_KKJBCR5dS0awy7YZuwhXTH86 Copy - - 59_DEPARTAMENTO, CONTROLLER User Conve…" at bounding box center [481, 161] width 225 height 667
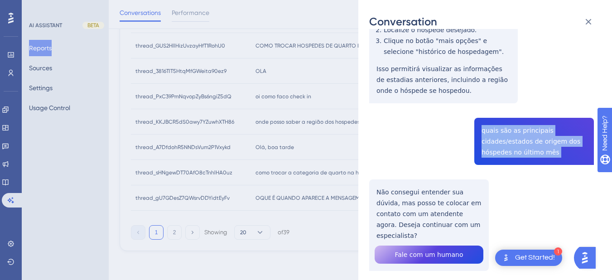
click at [505, 122] on div "thread_KKJBCR5dS0awy7YZuwhXTH86 Copy - - 59_DEPARTAMENTO, CONTROLLER User Conve…" at bounding box center [481, 161] width 225 height 667
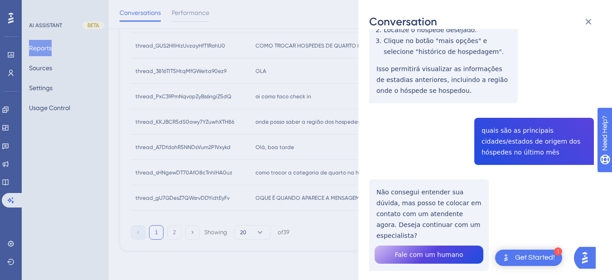
click at [396, 212] on div "thread_KKJBCR5dS0awy7YZuwhXTH86 Copy - - 59_DEPARTAMENTO, CONTROLLER User Conve…" at bounding box center [481, 161] width 225 height 667
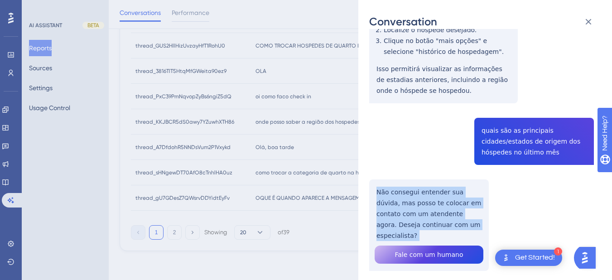
click at [396, 212] on div "thread_KKJBCR5dS0awy7YZuwhXTH86 Copy - - 59_DEPARTAMENTO, CONTROLLER User Conve…" at bounding box center [481, 161] width 225 height 667
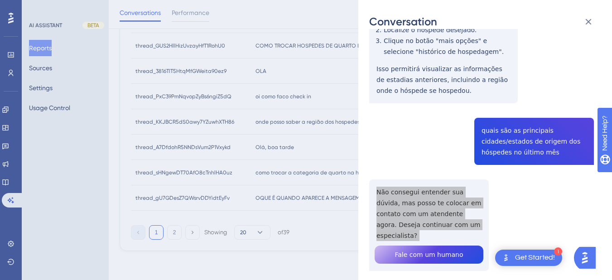
scroll to position [317, 0]
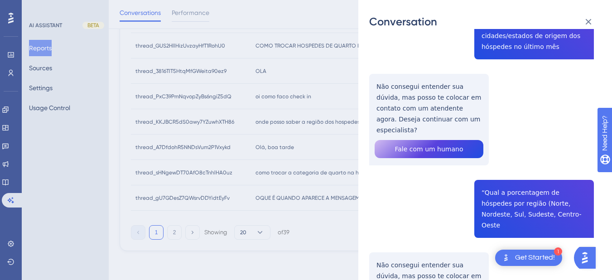
click at [501, 173] on div "thread_KKJBCR5dS0awy7YZuwhXTH86 Copy - - 59_DEPARTAMENTO, CONTROLLER User Conve…" at bounding box center [481, 56] width 225 height 667
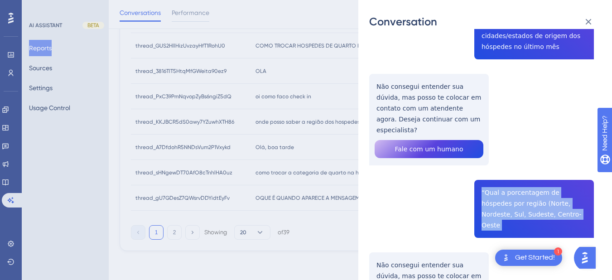
click at [501, 173] on div "thread_KKJBCR5dS0awy7YZuwhXTH86 Copy - - 59_DEPARTAMENTO, CONTROLLER User Conve…" at bounding box center [481, 56] width 225 height 667
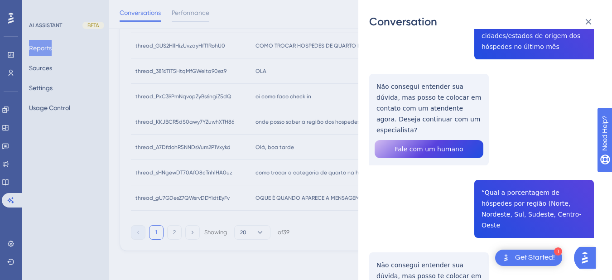
click at [429, 243] on div "thread_KKJBCR5dS0awy7YZuwhXTH86 Copy - - 59_DEPARTAMENTO, CONTROLLER User Conve…" at bounding box center [481, 56] width 225 height 667
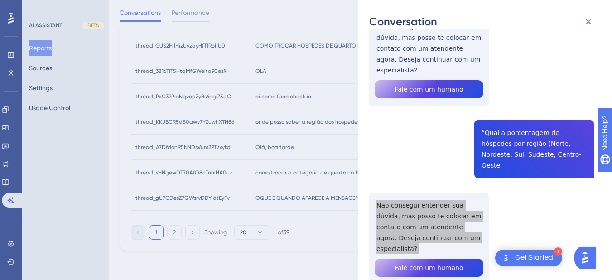
scroll to position [0, 0]
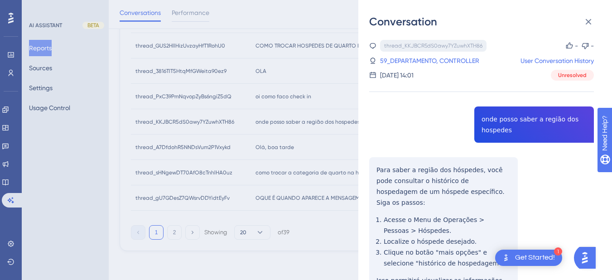
click at [406, 50] on div "thread_KKJBCR5dS0awy7YZuwhXTH86 Copy" at bounding box center [433, 46] width 106 height 12
click at [403, 62] on link "59_DEPARTAMENTO, CONTROLLER" at bounding box center [429, 60] width 99 height 11
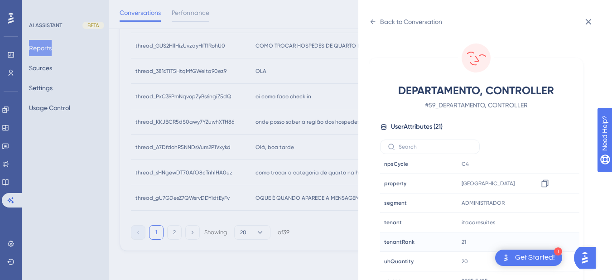
scroll to position [11, 0]
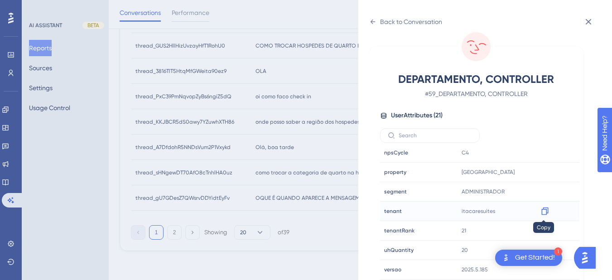
click at [542, 214] on icon at bounding box center [544, 211] width 9 height 9
click at [372, 21] on icon at bounding box center [372, 21] width 7 height 7
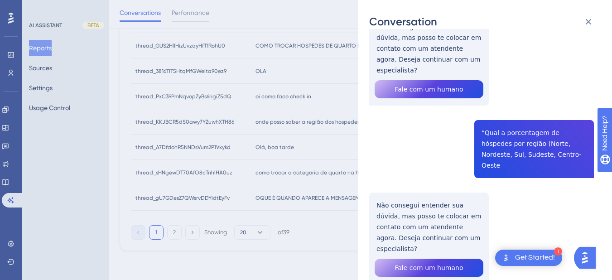
scroll to position [0, 0]
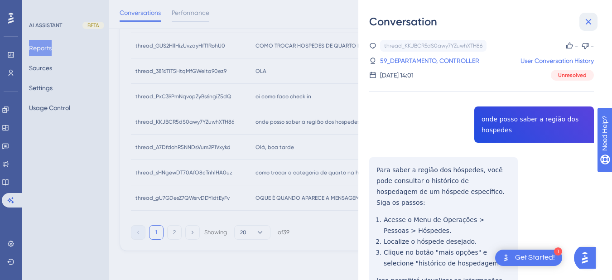
click at [588, 21] on icon at bounding box center [589, 22] width 6 height 6
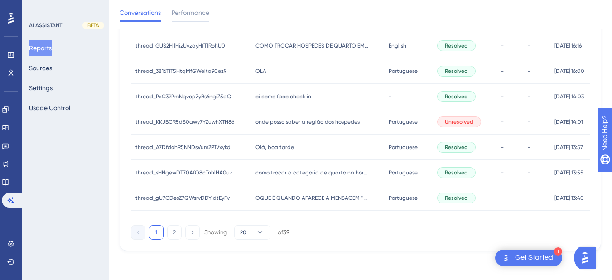
click at [274, 143] on div "Olá, boa tarde Olá, boa tarde" at bounding box center [317, 147] width 133 height 25
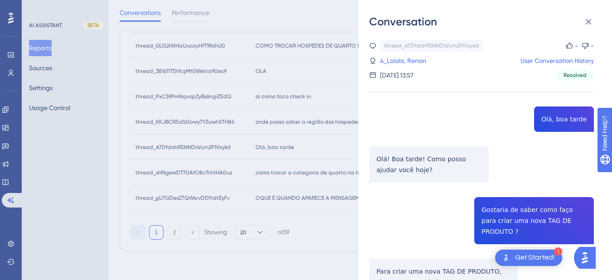
scroll to position [106, 0]
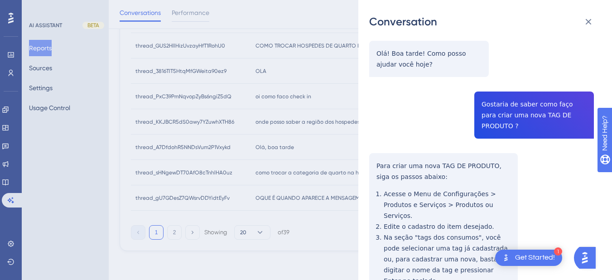
click at [492, 112] on div "thread_A7DfdohR5NNDsVum2P1Vxykd Copy - - 4_Loiola, Renan User Conversation Hist…" at bounding box center [481, 156] width 225 height 444
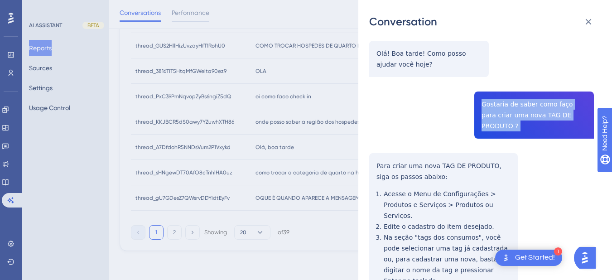
click at [492, 112] on div "thread_A7DfdohR5NNDsVum2P1Vxykd Copy - - 4_Loiola, Renan User Conversation Hist…" at bounding box center [481, 156] width 225 height 444
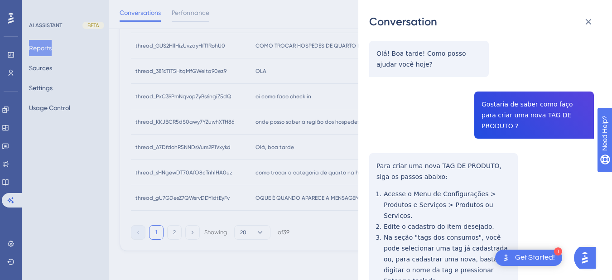
click at [389, 152] on div "thread_A7DfdohR5NNDsVum2P1Vxykd Copy - - 4_Loiola, Renan User Conversation Hist…" at bounding box center [481, 156] width 225 height 444
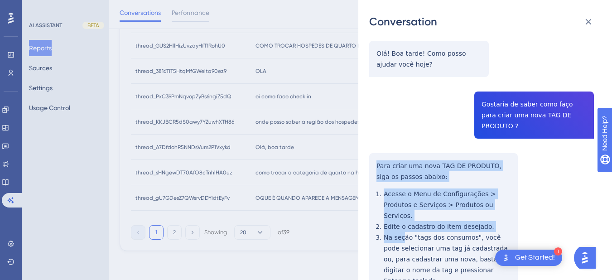
scroll to position [154, 0]
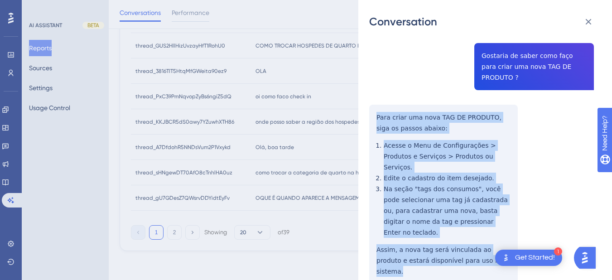
drag, startPoint x: 375, startPoint y: 154, endPoint x: 416, endPoint y: 136, distance: 44.7
click at [501, 235] on div "thread_A7DfdohR5NNDsVum2P1Vxykd Copy - - 4_Loiola, Renan User Conversation Hist…" at bounding box center [481, 108] width 225 height 444
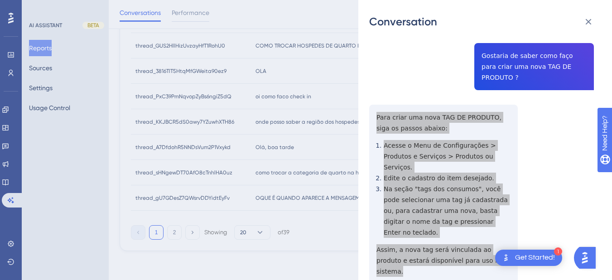
scroll to position [0, 0]
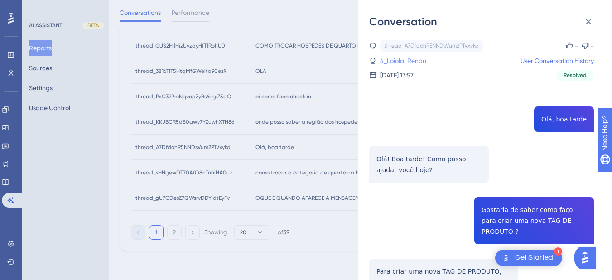
click at [415, 58] on link "4_Loiola, Renan" at bounding box center [403, 60] width 46 height 11
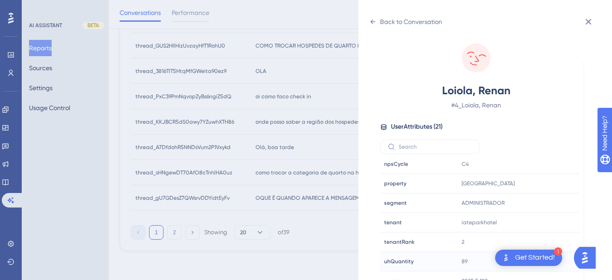
scroll to position [11, 0]
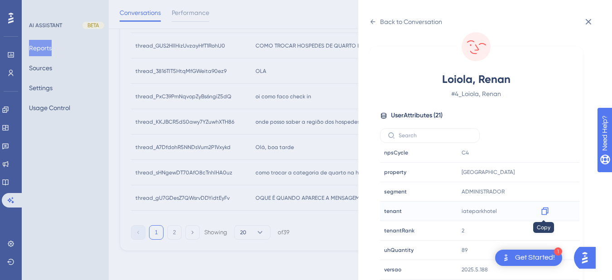
click at [543, 211] on icon at bounding box center [544, 211] width 9 height 9
click at [370, 26] on div "Back to Conversation" at bounding box center [405, 21] width 73 height 14
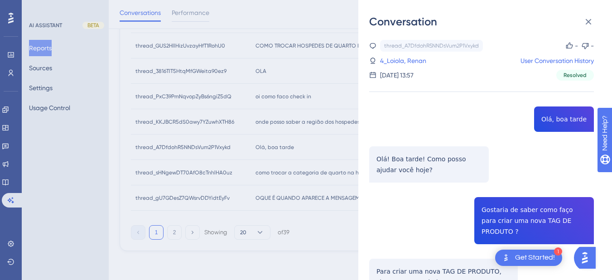
scroll to position [154, 0]
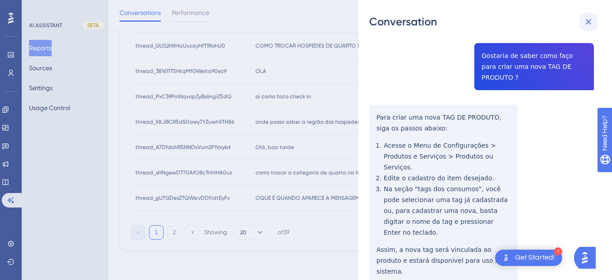
click at [581, 22] on button at bounding box center [588, 22] width 18 height 18
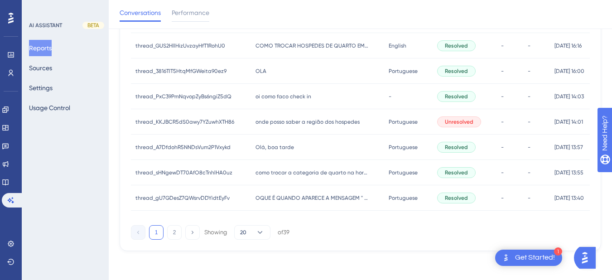
click at [278, 181] on div "como trocar a categoria de quarto na hora do checkin como trocar a categoria de…" at bounding box center [317, 172] width 133 height 25
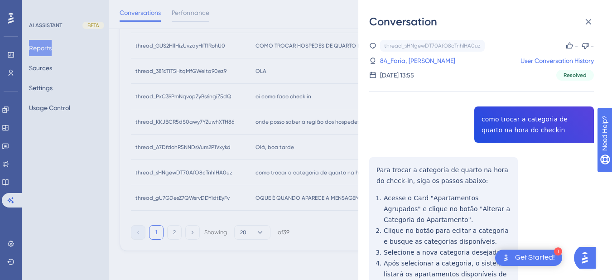
click at [475, 131] on div "thread_sHNgewDT70AfO8cTnhlHA0uz Copy - - 84_Faria, [PERSON_NAME] User Conversat…" at bounding box center [481, 222] width 225 height 365
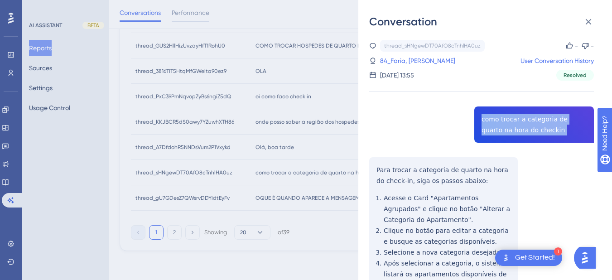
click at [475, 131] on div "thread_sHNgewDT70AfO8cTnhlHA0uz Copy - - 84_Faria, [PERSON_NAME] User Conversat…" at bounding box center [481, 222] width 225 height 365
click at [373, 172] on div "thread_sHNgewDT70AfO8cTnhlHA0uz Copy - - 84_Faria, [PERSON_NAME] User Conversat…" at bounding box center [481, 222] width 225 height 365
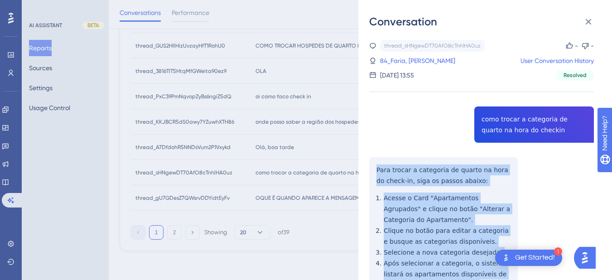
scroll to position [107, 0]
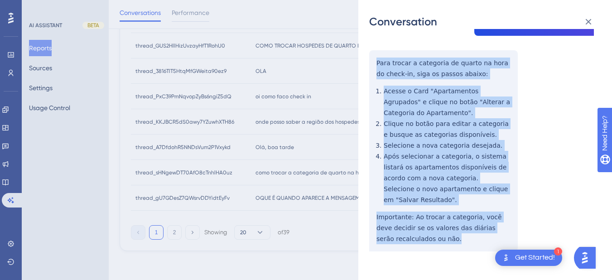
drag, startPoint x: 373, startPoint y: 171, endPoint x: 413, endPoint y: 112, distance: 71.5
click at [457, 240] on div "thread_sHNgewDT70AfO8cTnhlHA0uz Copy - - 84_Faria, [PERSON_NAME] User Conversat…" at bounding box center [481, 115] width 225 height 365
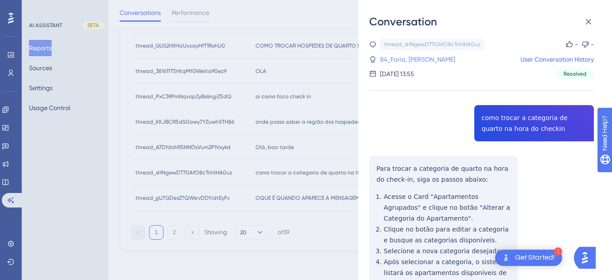
click at [399, 63] on link "84_Faria, [PERSON_NAME]" at bounding box center [417, 59] width 75 height 11
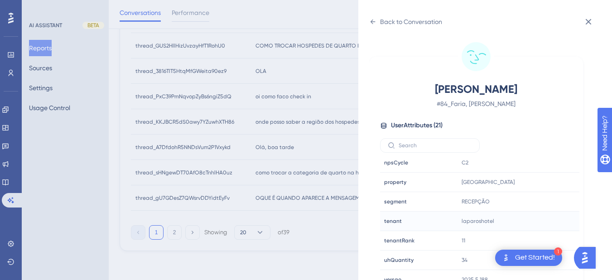
scroll to position [11, 0]
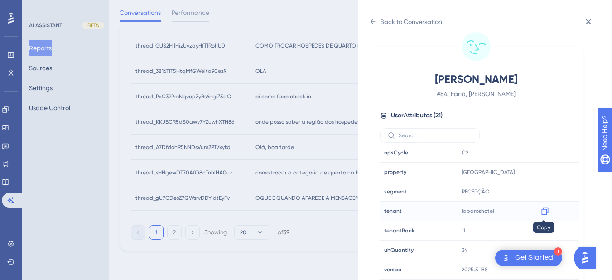
click at [550, 211] on div at bounding box center [545, 211] width 14 height 14
drag, startPoint x: 543, startPoint y: 210, endPoint x: 555, endPoint y: 216, distance: 13.2
click at [544, 210] on icon at bounding box center [544, 211] width 9 height 9
click at [374, 24] on icon at bounding box center [372, 21] width 7 height 7
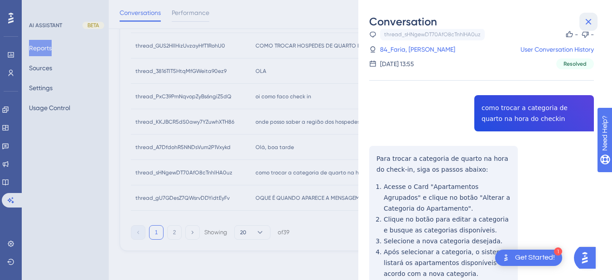
click at [588, 22] on icon at bounding box center [588, 21] width 11 height 11
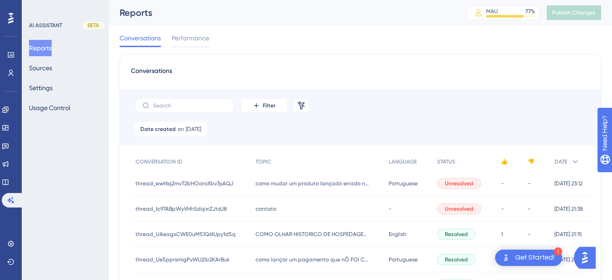
scroll to position [471, 0]
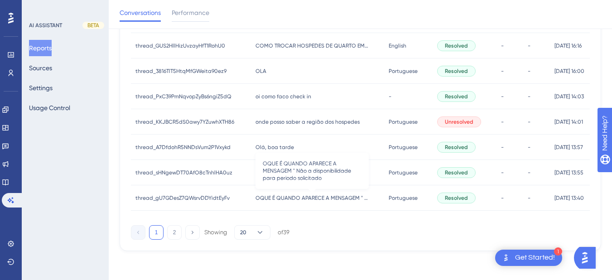
click at [260, 199] on span "OQUE É QUANDO APARECE A MENSAGEM " Não a disponibilidade para periodo solicitado" at bounding box center [312, 197] width 113 height 7
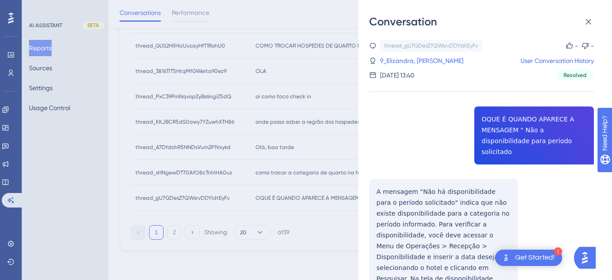
click at [521, 120] on div "thread_gU7GDesZ7QWsrvDDYidtEyFv Copy - - 9_Elizandra, [PERSON_NAME] User Conver…" at bounding box center [481, 199] width 225 height 319
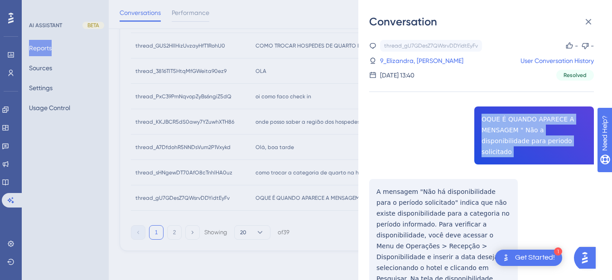
click at [521, 120] on div "thread_gU7GDesZ7QWsrvDDYidtEyFv Copy - - 9_Elizandra, [PERSON_NAME] User Conver…" at bounding box center [481, 199] width 225 height 319
click at [378, 176] on div "thread_gU7GDesZ7QWsrvDDYidtEyFv Copy - - 9_Elizandra, [PERSON_NAME] User Conver…" at bounding box center [481, 199] width 225 height 319
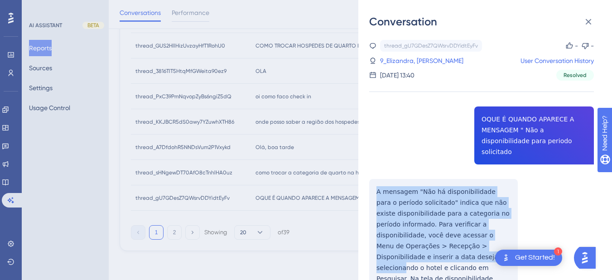
scroll to position [51, 0]
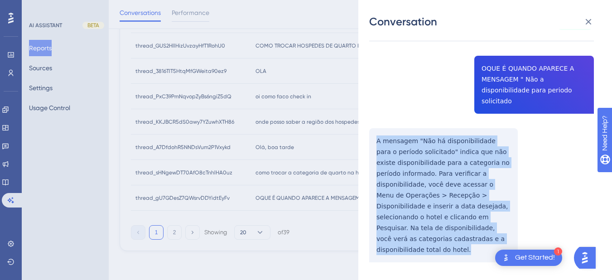
drag, startPoint x: 374, startPoint y: 177, endPoint x: 417, endPoint y: 245, distance: 79.8
click at [417, 245] on div "thread_gU7GDesZ7QWsrvDDYidtEyFv Copy - - 9_Elizandra, [PERSON_NAME] User Conver…" at bounding box center [481, 148] width 225 height 319
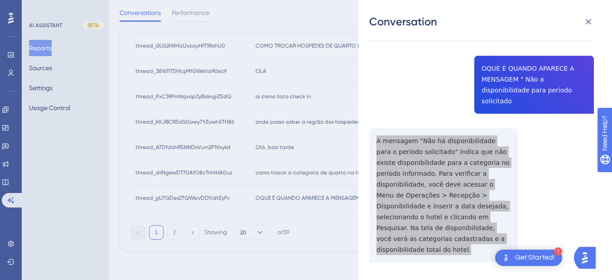
scroll to position [0, 0]
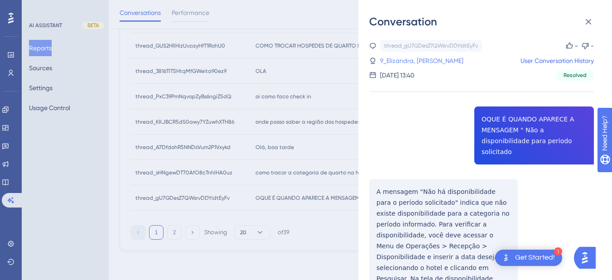
click at [395, 59] on link "9_Elizandra, [PERSON_NAME]" at bounding box center [421, 60] width 83 height 11
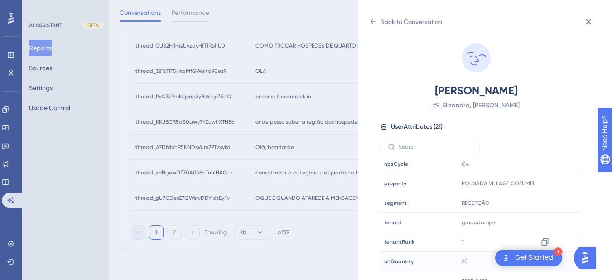
scroll to position [11, 0]
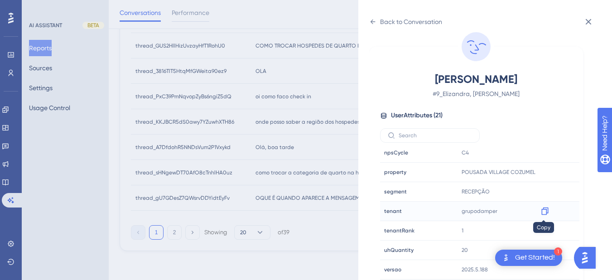
click at [544, 213] on icon at bounding box center [544, 211] width 9 height 9
click at [544, 171] on icon at bounding box center [544, 172] width 9 height 9
click at [379, 24] on div "Back to Conversation" at bounding box center [405, 21] width 73 height 14
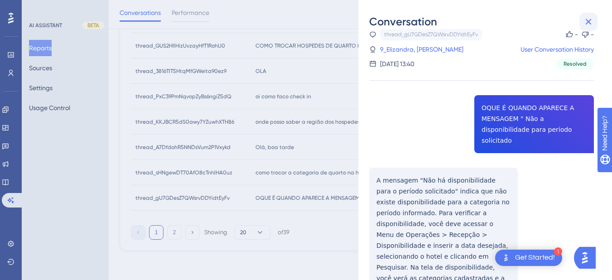
click at [590, 14] on button at bounding box center [588, 22] width 18 height 18
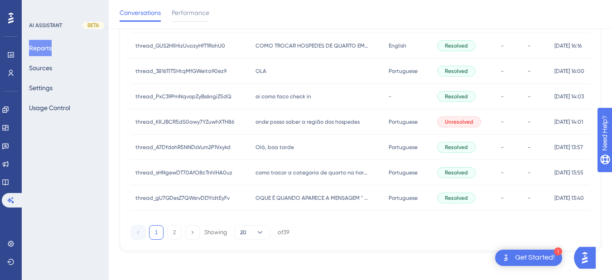
click at [182, 230] on div "1 2 Showing 20 of 39" at bounding box center [210, 232] width 159 height 14
click at [169, 237] on button "2" at bounding box center [174, 232] width 14 height 14
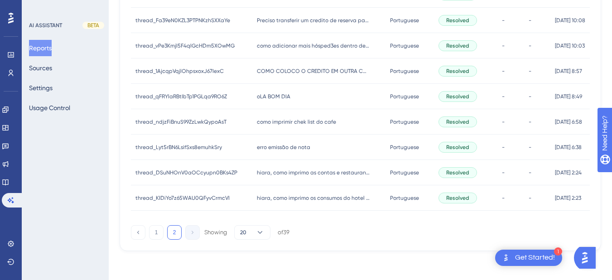
scroll to position [23, 0]
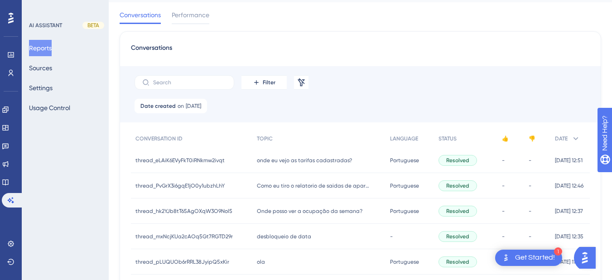
click at [174, 116] on div "Date created on [DATE] [DATE] Remove" at bounding box center [360, 111] width 481 height 24
click at [177, 111] on div "Date created on [DATE] [DATE] Remove" at bounding box center [171, 106] width 72 height 14
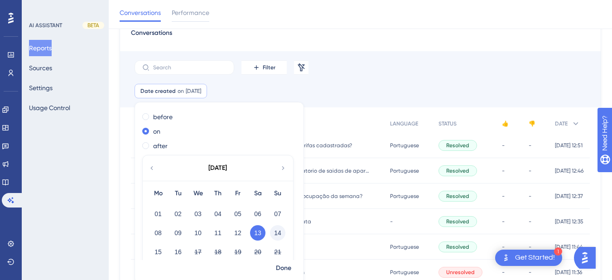
click at [277, 231] on button "14" at bounding box center [277, 232] width 15 height 15
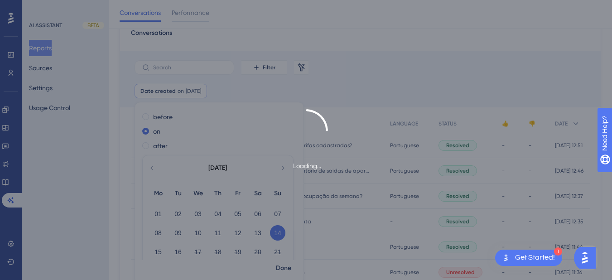
scroll to position [45, 0]
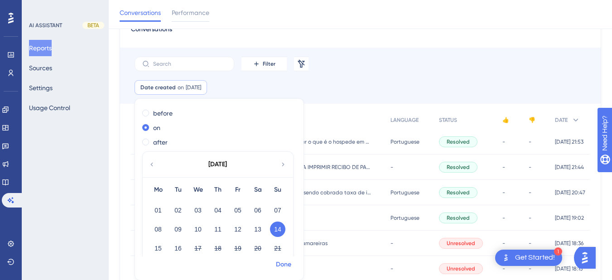
click at [282, 265] on span "Done" at bounding box center [283, 264] width 15 height 11
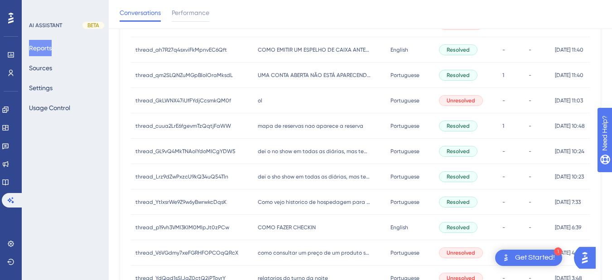
scroll to position [0, 0]
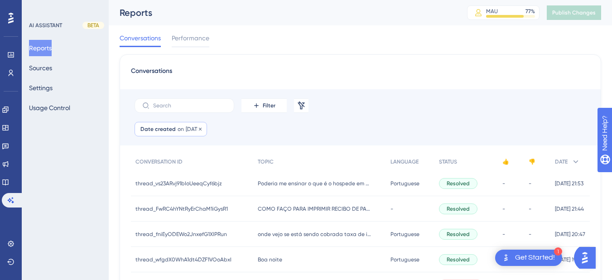
click at [189, 127] on span "[DATE]" at bounding box center [193, 128] width 15 height 7
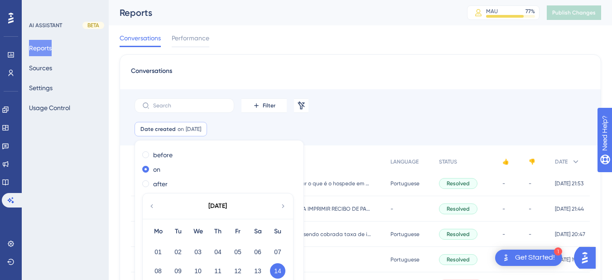
scroll to position [42, 0]
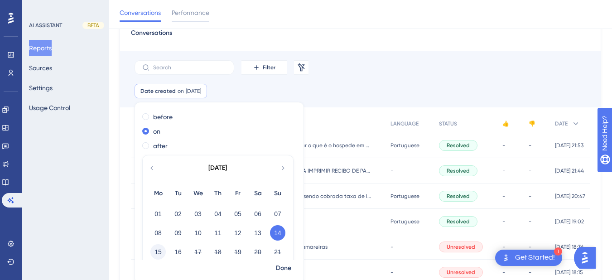
click at [158, 251] on button "15" at bounding box center [157, 251] width 15 height 15
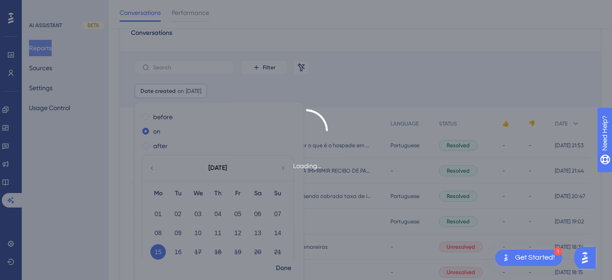
scroll to position [45, 0]
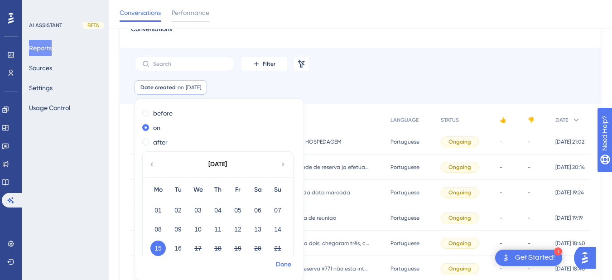
click at [282, 264] on span "Done" at bounding box center [283, 264] width 15 height 11
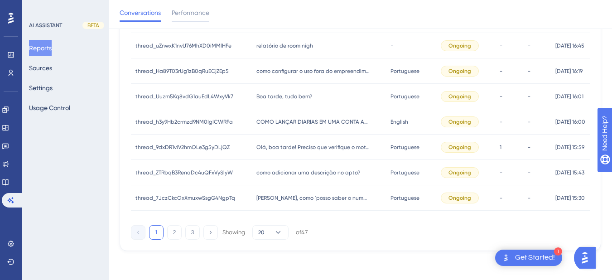
scroll to position [0, 0]
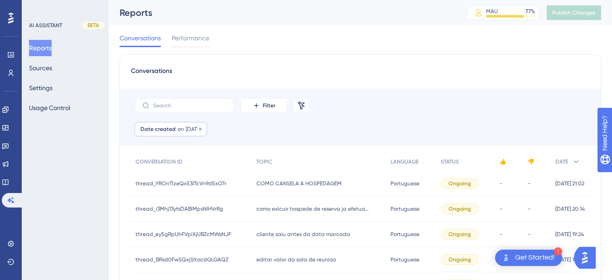
click at [183, 128] on div "Date created on [DATE] [DATE] Remove" at bounding box center [171, 129] width 72 height 14
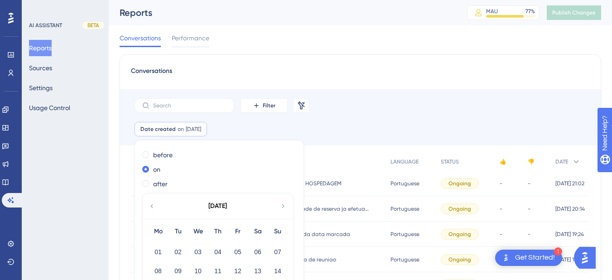
scroll to position [42, 0]
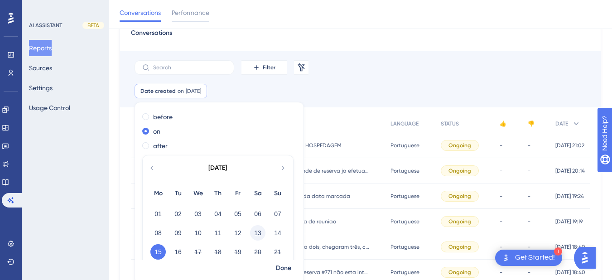
click at [259, 235] on button "13" at bounding box center [257, 232] width 15 height 15
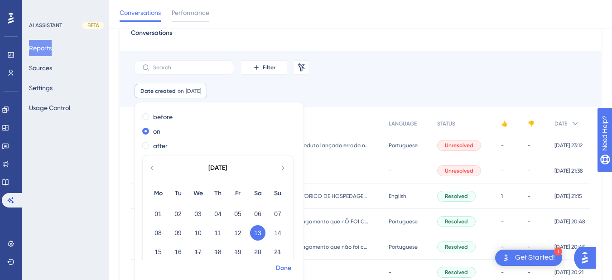
click at [281, 269] on span "Done" at bounding box center [283, 268] width 15 height 11
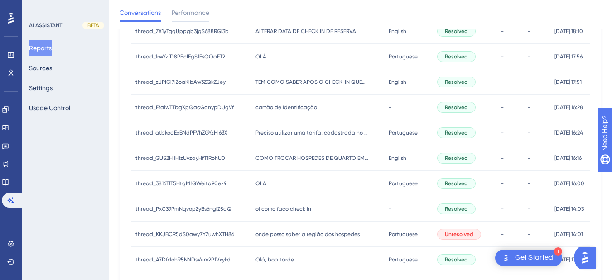
scroll to position [471, 0]
